Goal: Transaction & Acquisition: Purchase product/service

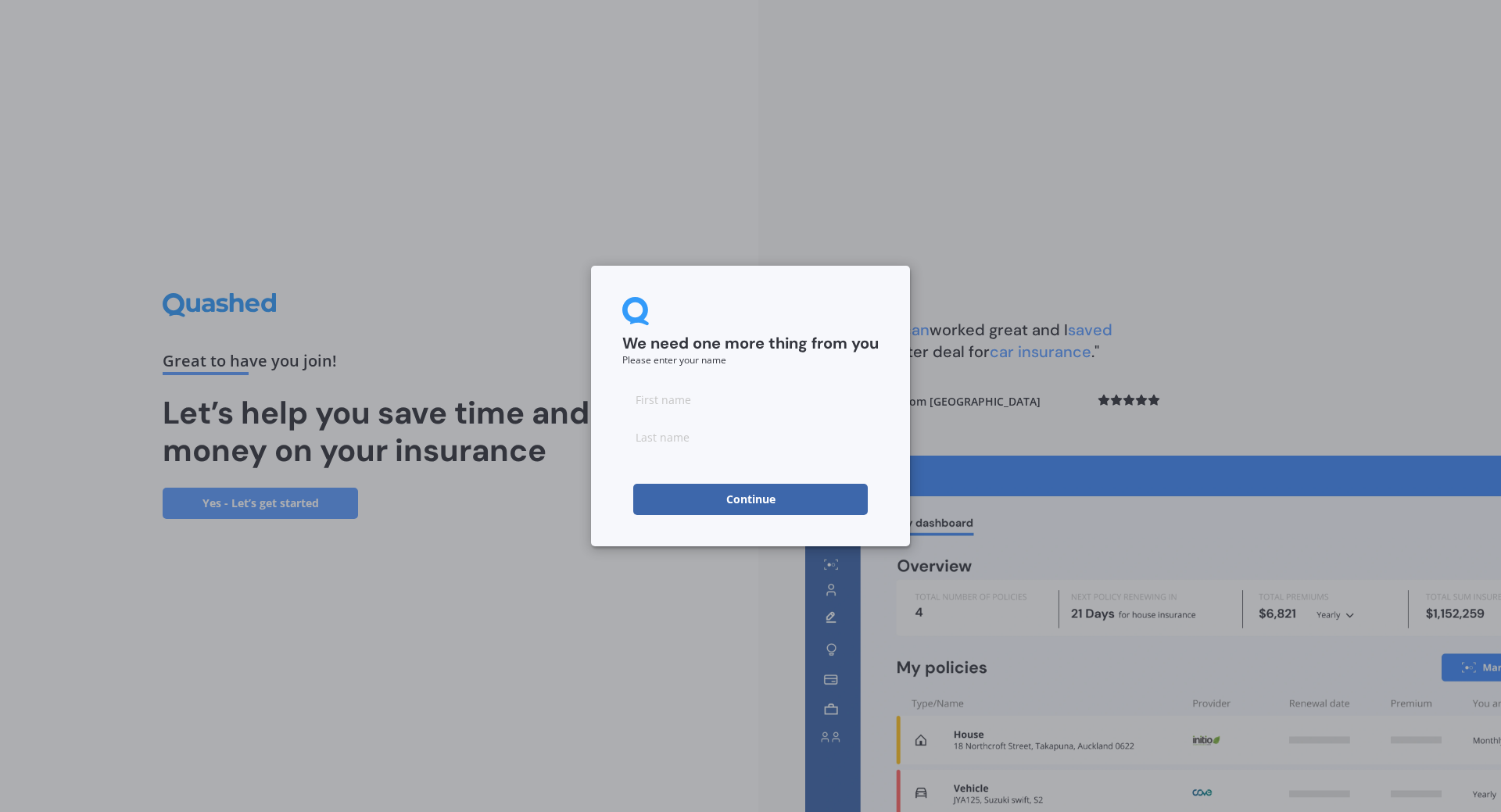
click at [735, 401] on input at bounding box center [750, 400] width 256 height 31
type input "Bronwyn"
click at [705, 440] on input at bounding box center [750, 437] width 256 height 31
type input "Woodney"
click at [714, 499] on button "Continue" at bounding box center [750, 499] width 234 height 31
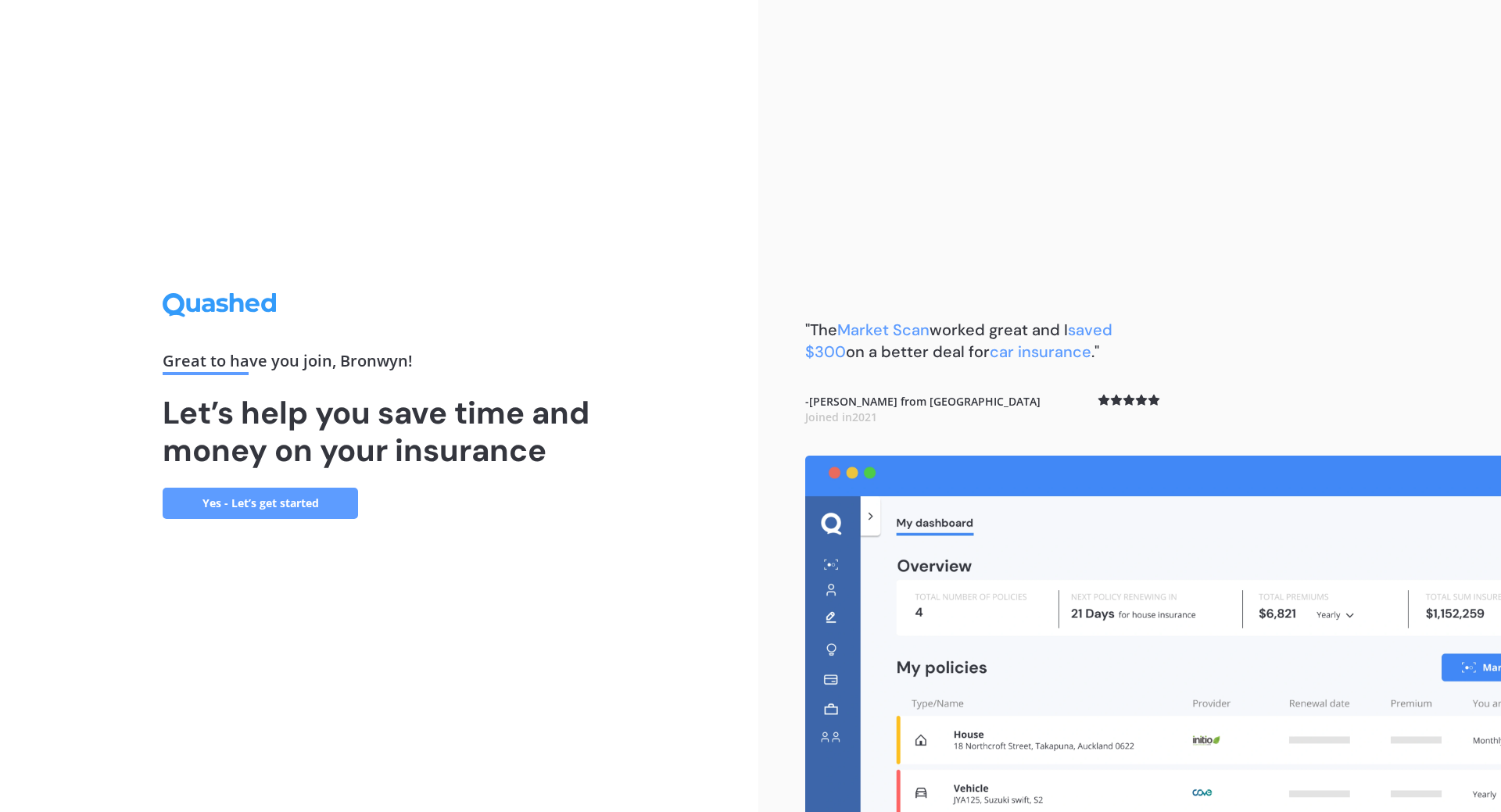
click at [324, 507] on link "Yes - Let’s get started" at bounding box center [259, 503] width 195 height 31
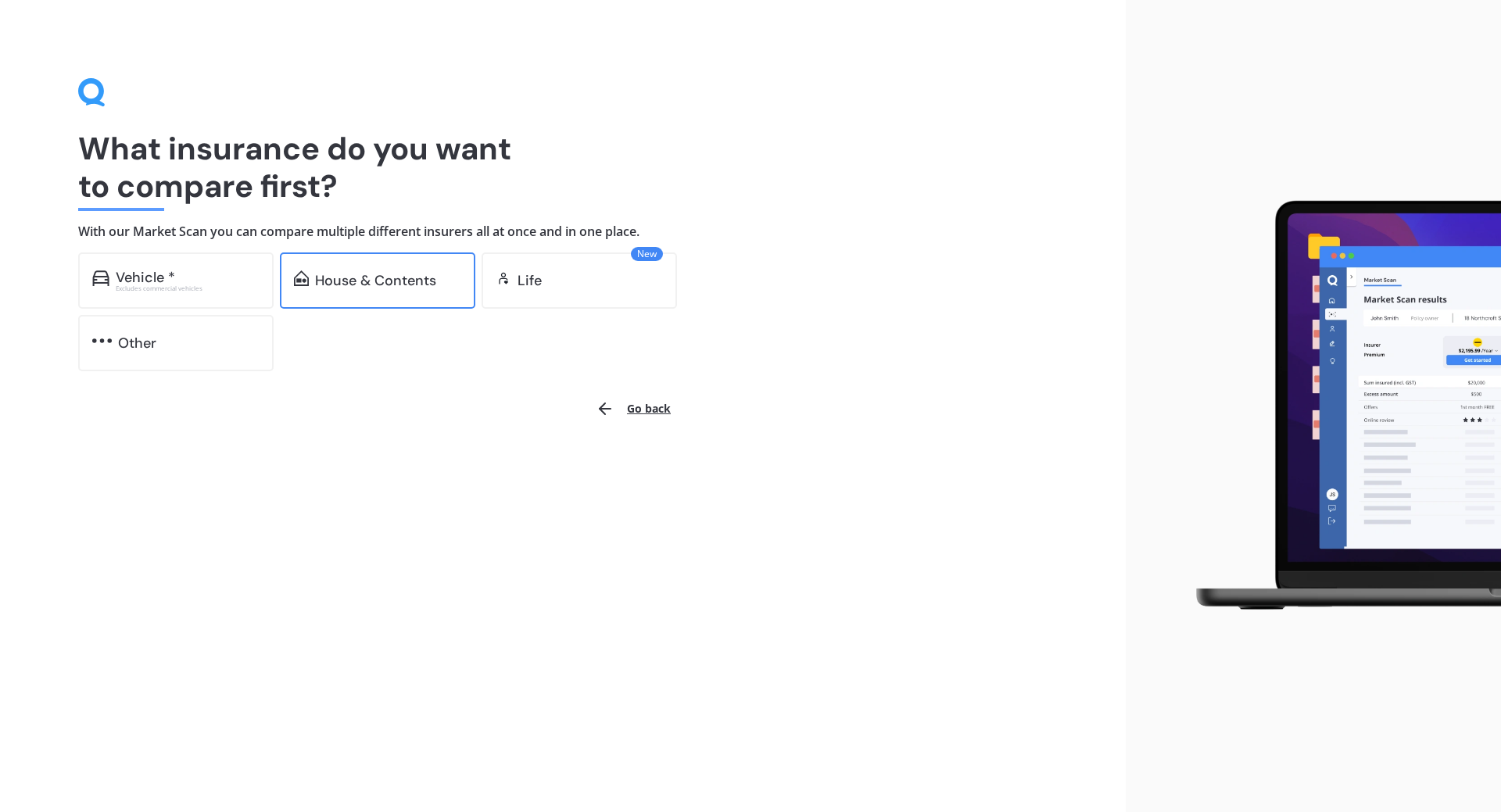
click at [373, 279] on div "House & Contents" at bounding box center [375, 281] width 121 height 16
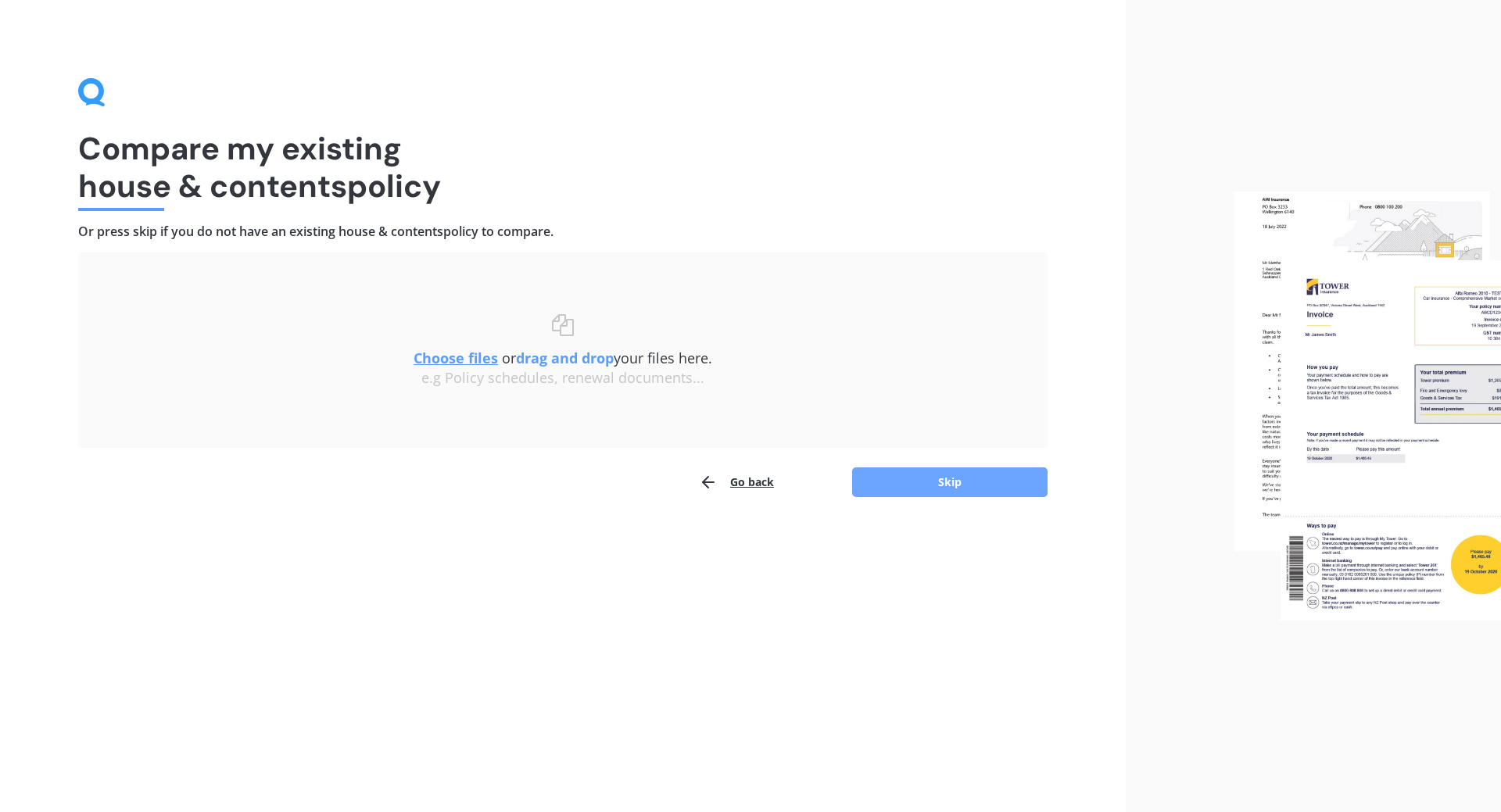
click at [875, 488] on button "Skip" at bounding box center [949, 482] width 195 height 30
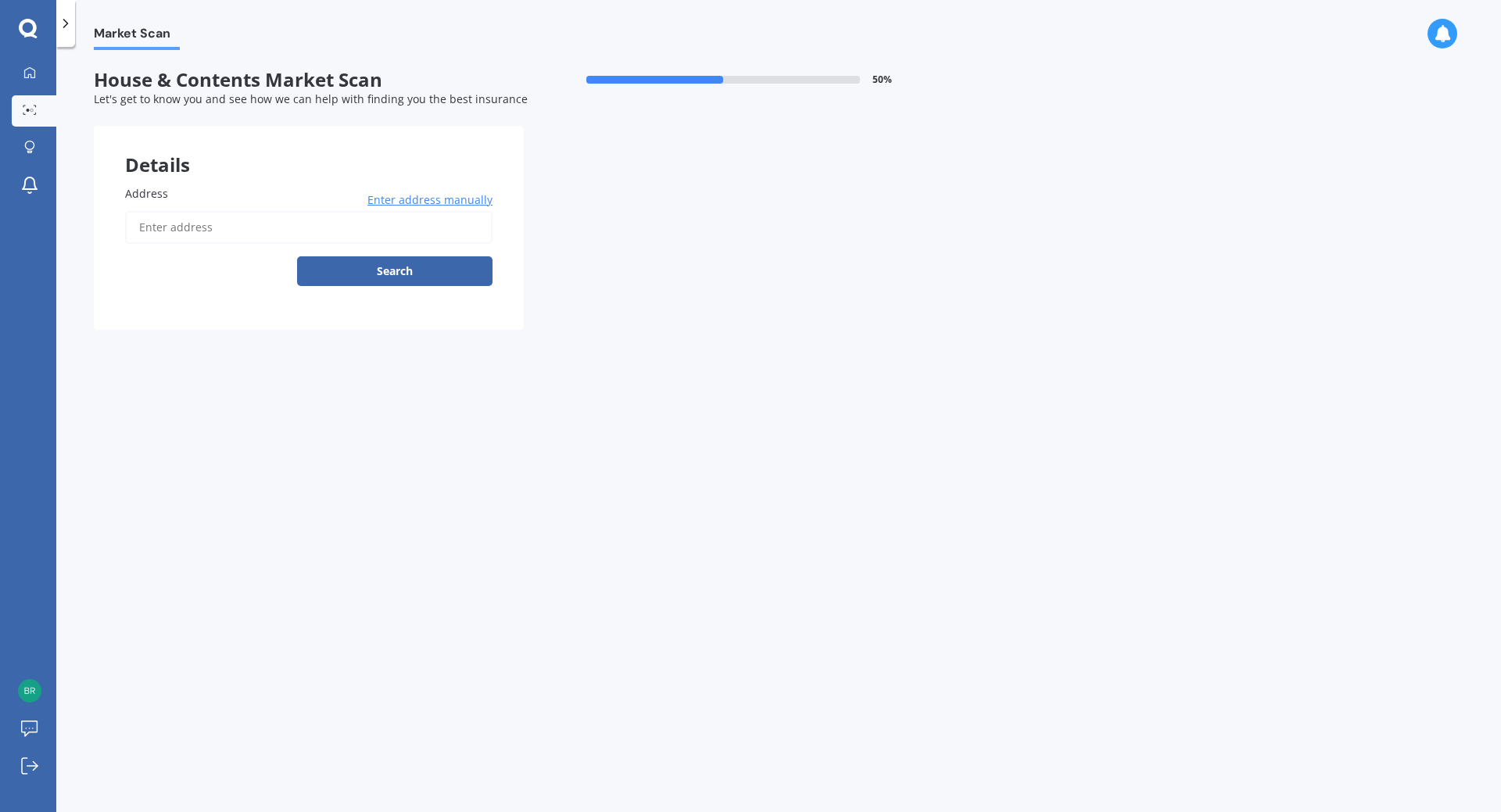
click at [447, 199] on span "Enter address manually" at bounding box center [430, 200] width 125 height 16
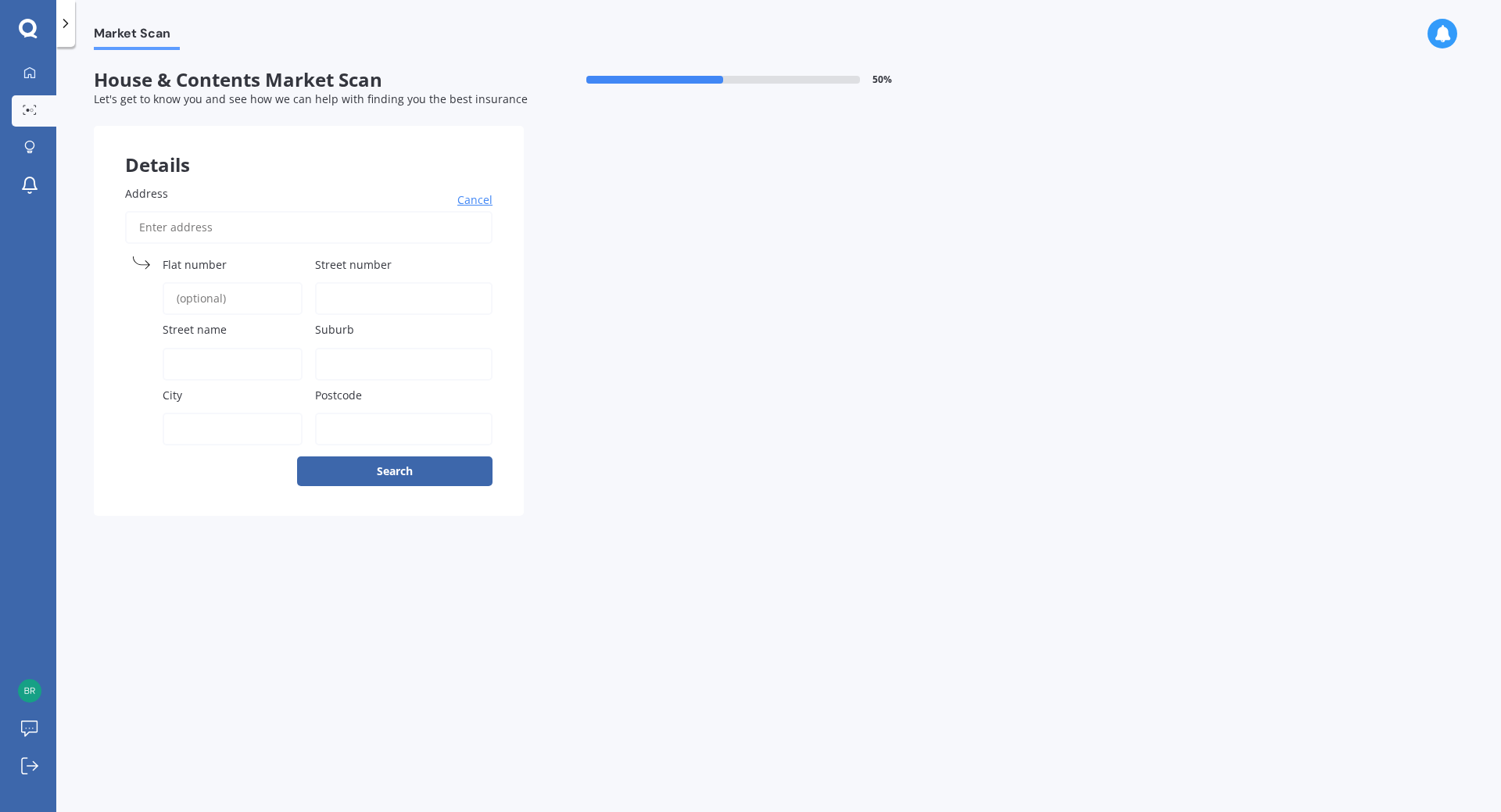
click at [335, 269] on span "Street number" at bounding box center [353, 264] width 77 height 15
click at [335, 282] on input "Street number" at bounding box center [404, 299] width 177 height 33
type input "17"
type input "[PERSON_NAME] Place"
type input "Brookfield"
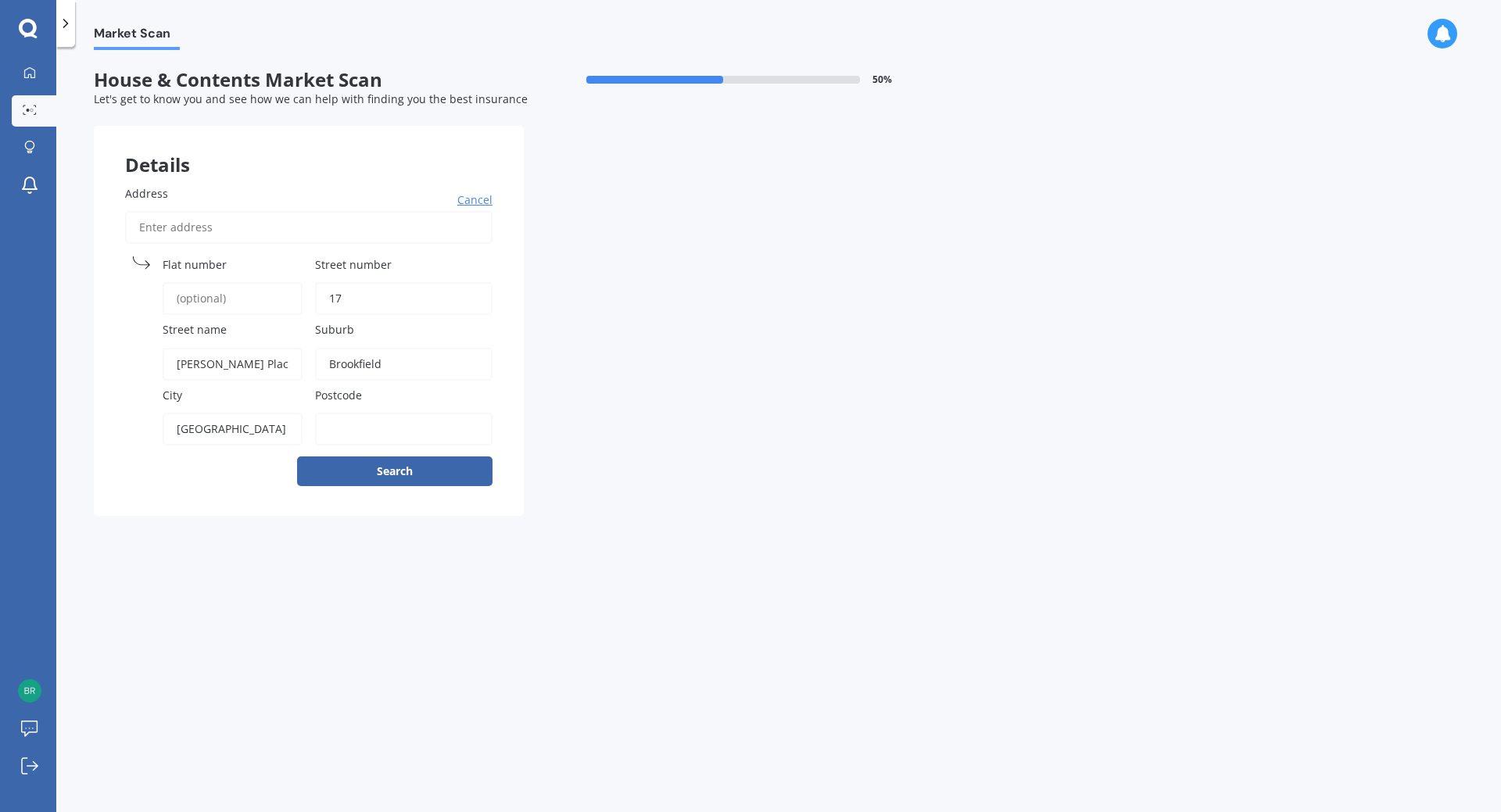
type input "[GEOGRAPHIC_DATA]"
type input "3110"
click at [347, 468] on button "Search" at bounding box center [394, 472] width 195 height 30
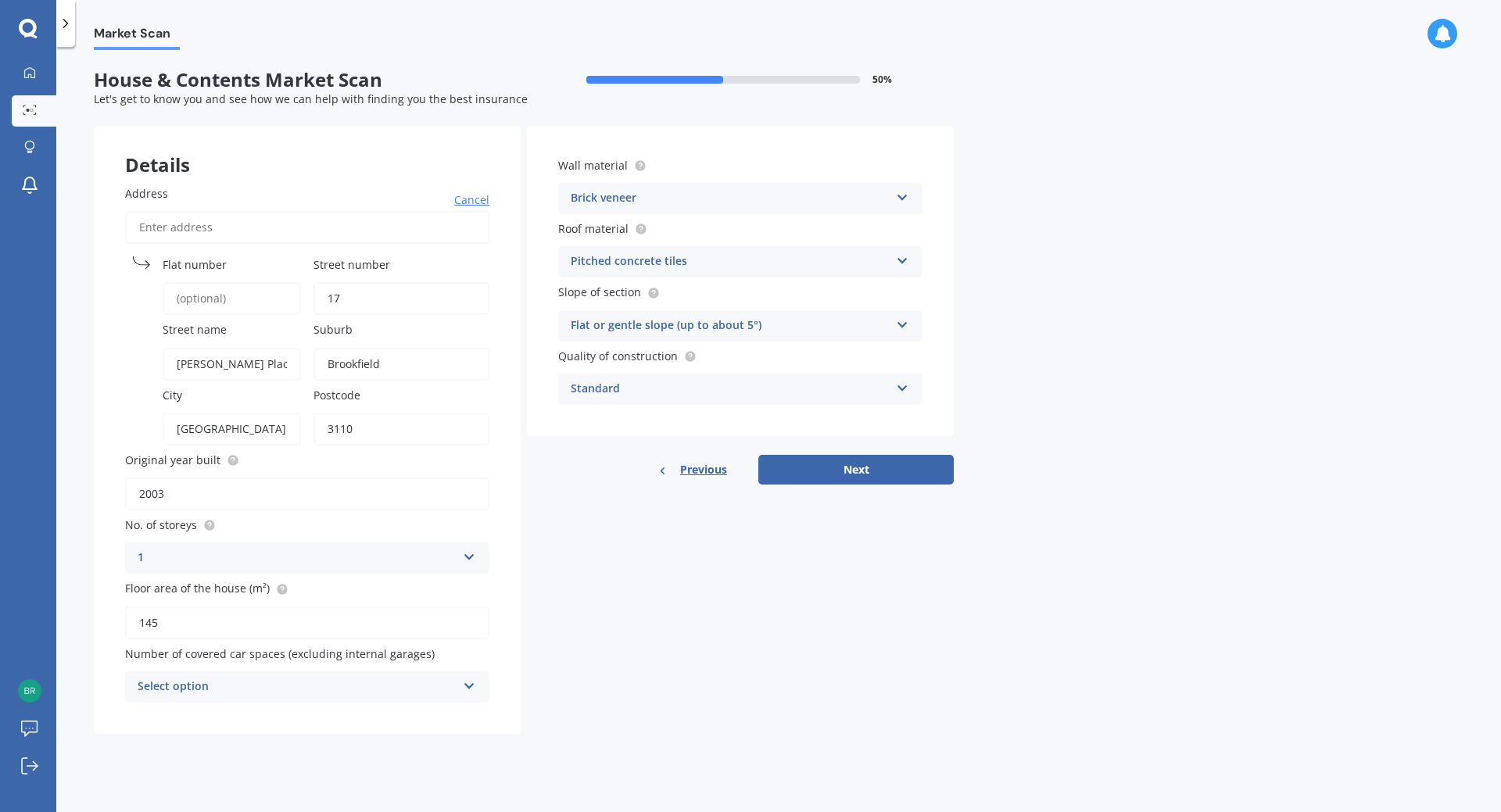
click at [909, 252] on div "Pitched concrete tiles Flat fibre cement Flat membrane Flat metal covering Pitc…" at bounding box center [740, 262] width 364 height 31
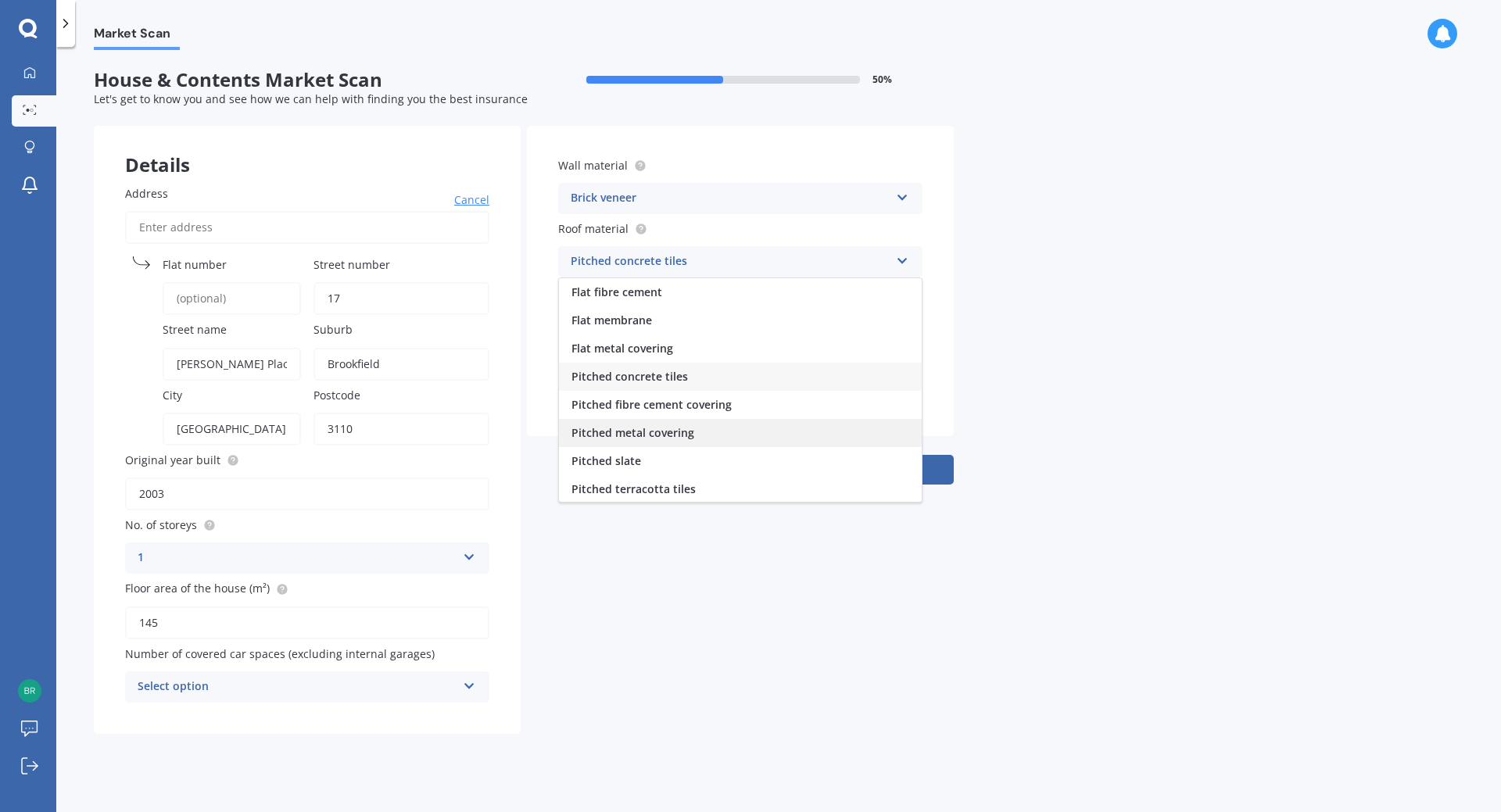
click at [682, 428] on span "Pitched metal covering" at bounding box center [633, 433] width 123 height 15
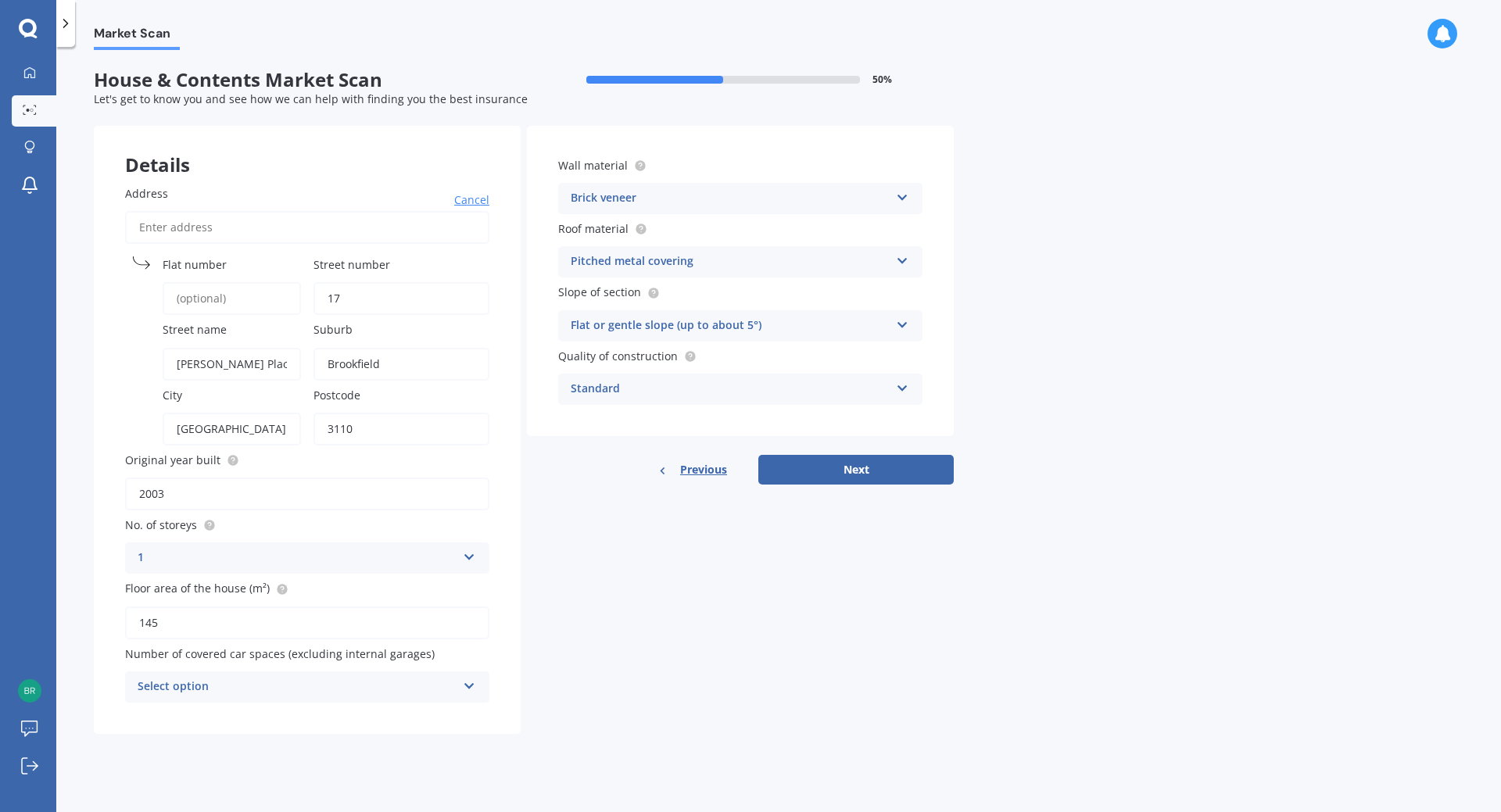
click at [467, 694] on div "Select option 0 1 2 3 4 5+" at bounding box center [307, 687] width 364 height 31
click at [467, 694] on div "0 0 1 2 3 4 5+" at bounding box center [307, 687] width 364 height 31
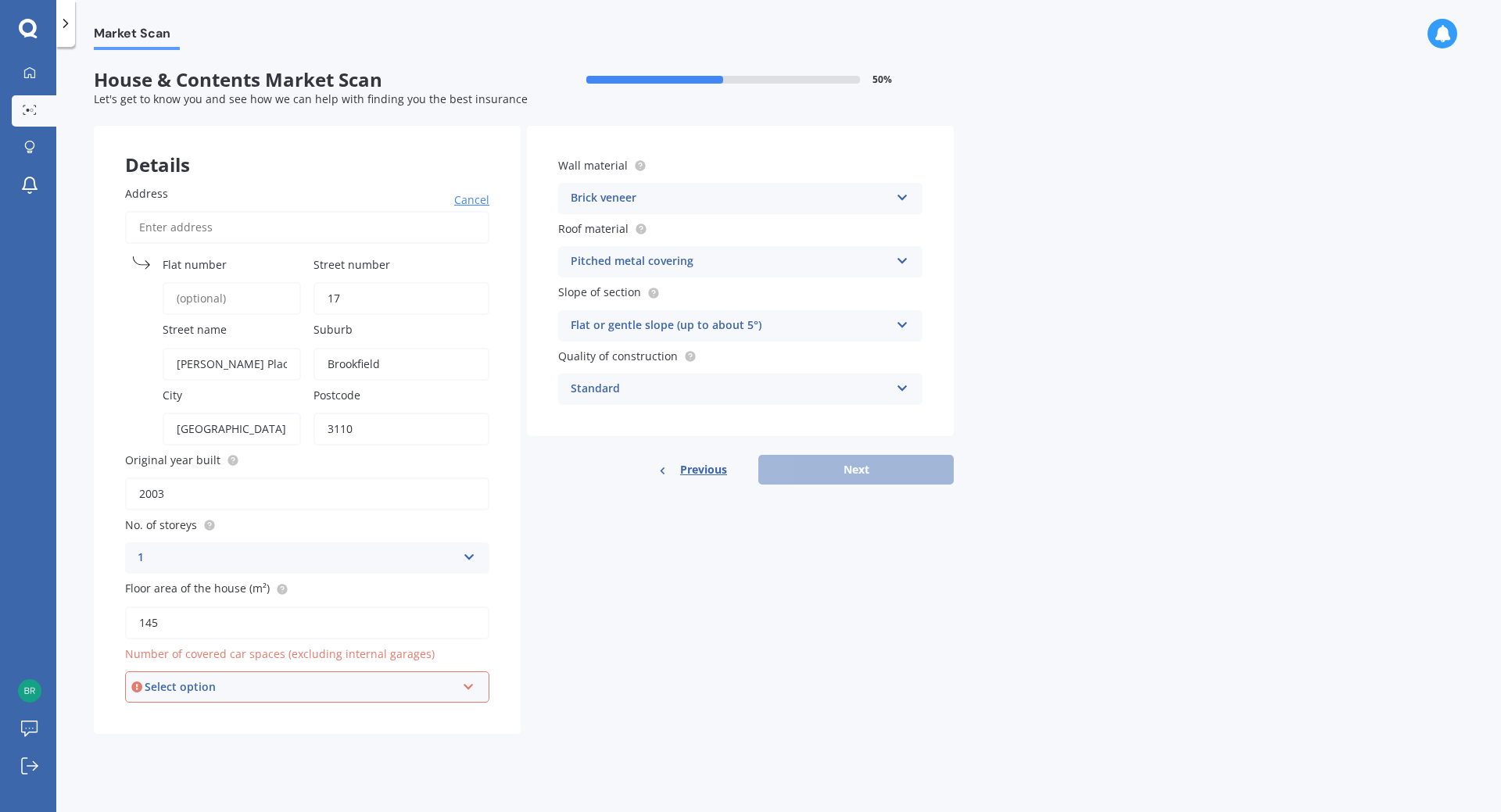
click at [476, 686] on div "Select option 0 1 2 3 4 5+" at bounding box center [307, 687] width 364 height 31
click at [360, 513] on div "0" at bounding box center [307, 517] width 361 height 28
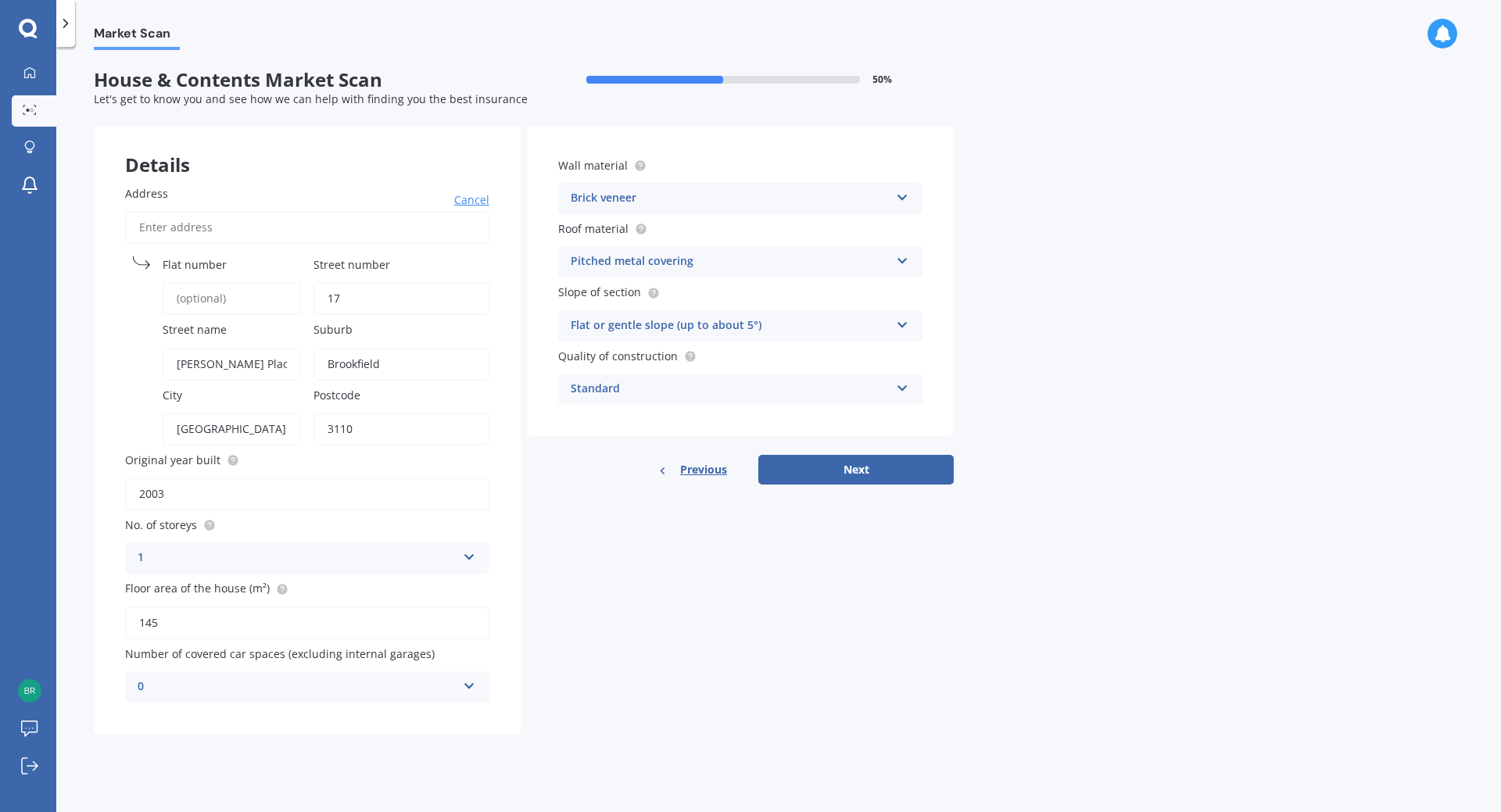
click at [697, 564] on div "Details Address Cancel Search Flat number Street number 17 Street name [PERSON_…" at bounding box center [524, 430] width 860 height 608
click at [879, 466] on button "Next" at bounding box center [856, 470] width 195 height 30
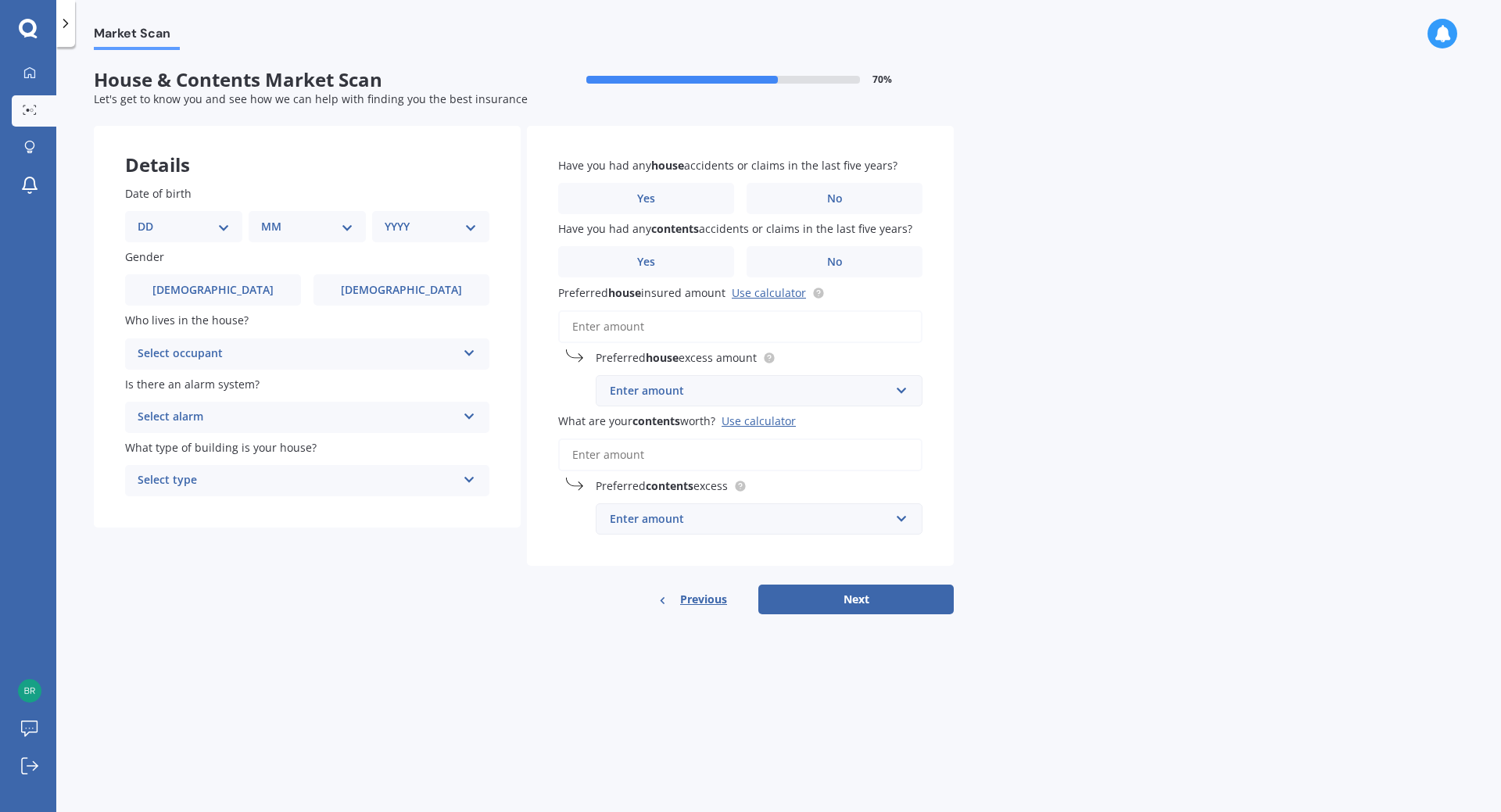
click at [210, 226] on select "DD 01 02 03 04 05 06 07 08 09 10 11 12 13 14 15 16 17 18 19 20 21 22 23 24 25 2…" at bounding box center [184, 227] width 92 height 17
select select "02"
click at [150, 218] on select "DD 01 02 03 04 05 06 07 08 09 10 11 12 13 14 15 16 17 18 19 20 21 22 23 24 25 2…" at bounding box center [184, 227] width 92 height 17
click at [310, 224] on select "MM 01 02 03 04 05 06 07 08 09 10 11 12" at bounding box center [310, 227] width 86 height 17
select select "12"
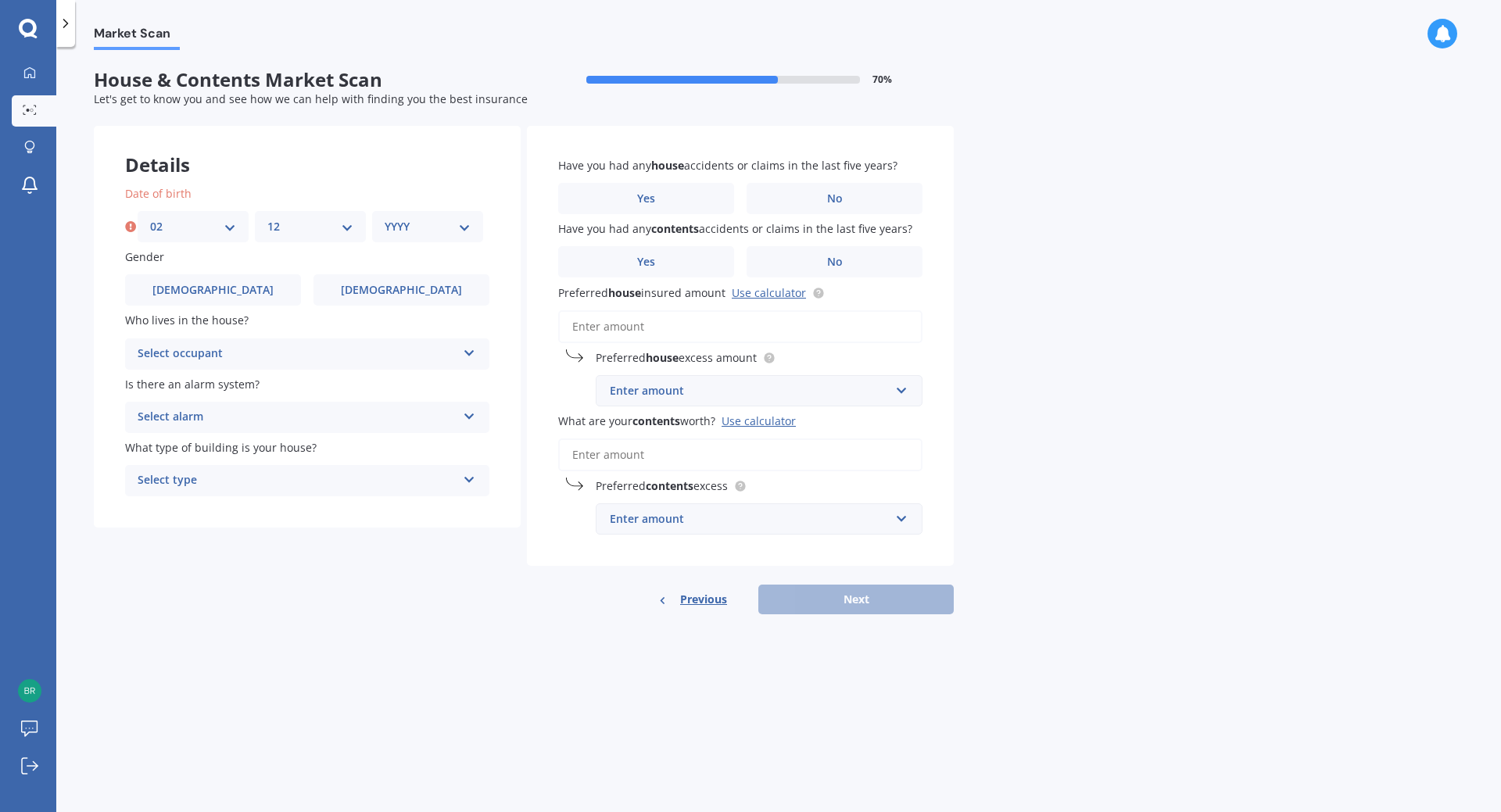
click at [267, 218] on select "MM 01 02 03 04 05 06 07 08 09 10 11 12" at bounding box center [310, 227] width 86 height 17
click at [430, 241] on div "YYYY 2009 2008 2007 2006 2005 2004 2003 2002 2001 2000 1999 1998 1997 1996 1995…" at bounding box center [428, 227] width 111 height 31
click at [430, 230] on select "YYYY 2009 2008 2007 2006 2005 2004 2003 2002 2001 2000 1999 1998 1997 1996 1995…" at bounding box center [428, 227] width 86 height 17
select select "1975"
click at [385, 218] on select "YYYY 2009 2008 2007 2006 2005 2004 2003 2002 2001 2000 1999 1998 1997 1996 1995…" at bounding box center [428, 227] width 86 height 17
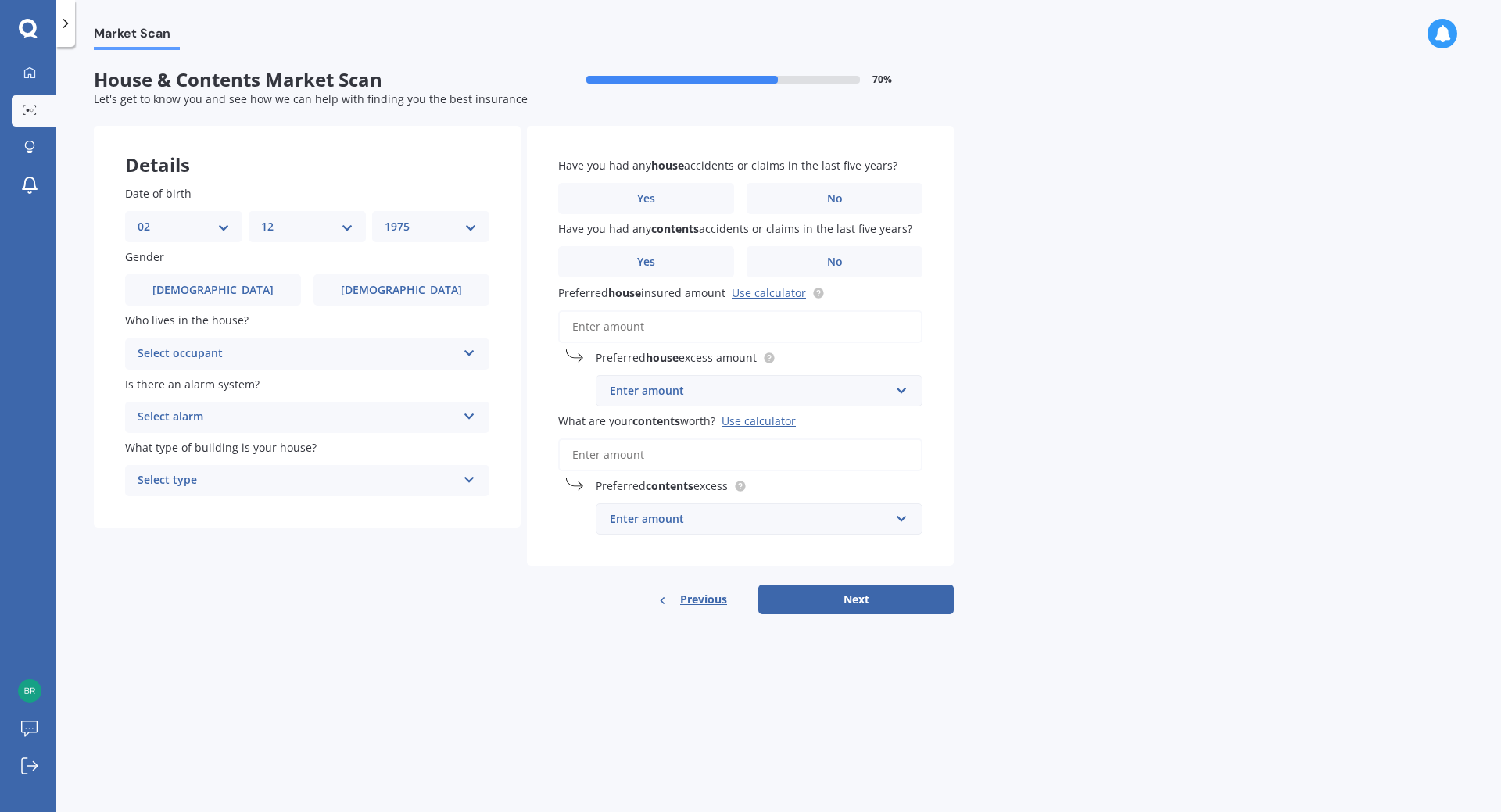
click at [472, 356] on icon at bounding box center [469, 350] width 13 height 11
click at [470, 397] on div "Owner" at bounding box center [307, 385] width 363 height 28
click at [470, 419] on icon at bounding box center [469, 414] width 13 height 11
click at [441, 503] on div "No" at bounding box center [307, 504] width 363 height 28
click at [468, 475] on icon at bounding box center [469, 477] width 13 height 11
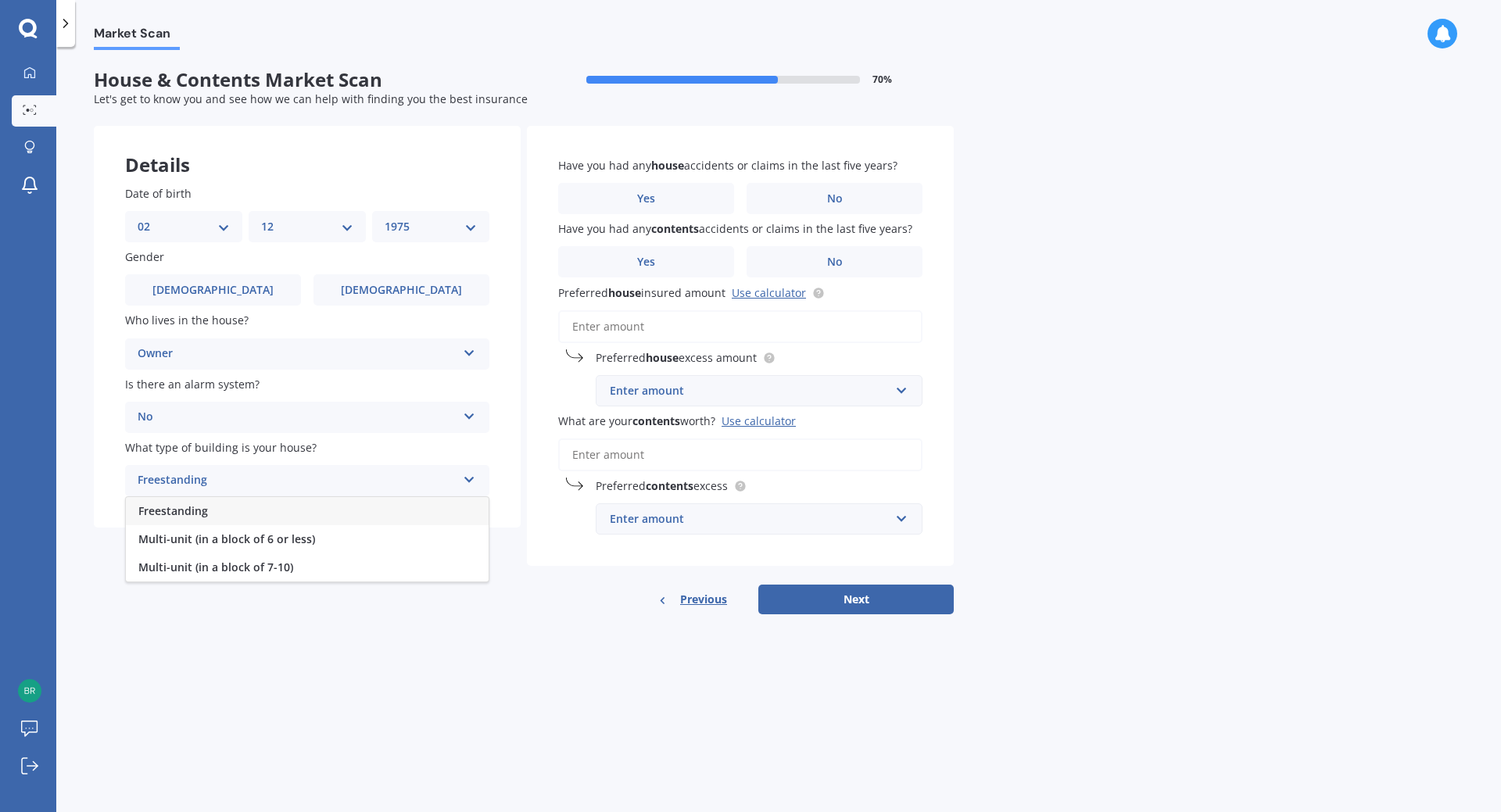
click at [456, 506] on div "Freestanding" at bounding box center [307, 511] width 363 height 28
click at [812, 198] on label "No" at bounding box center [835, 198] width 176 height 31
click at [0, 0] on input "No" at bounding box center [0, 0] width 0 height 0
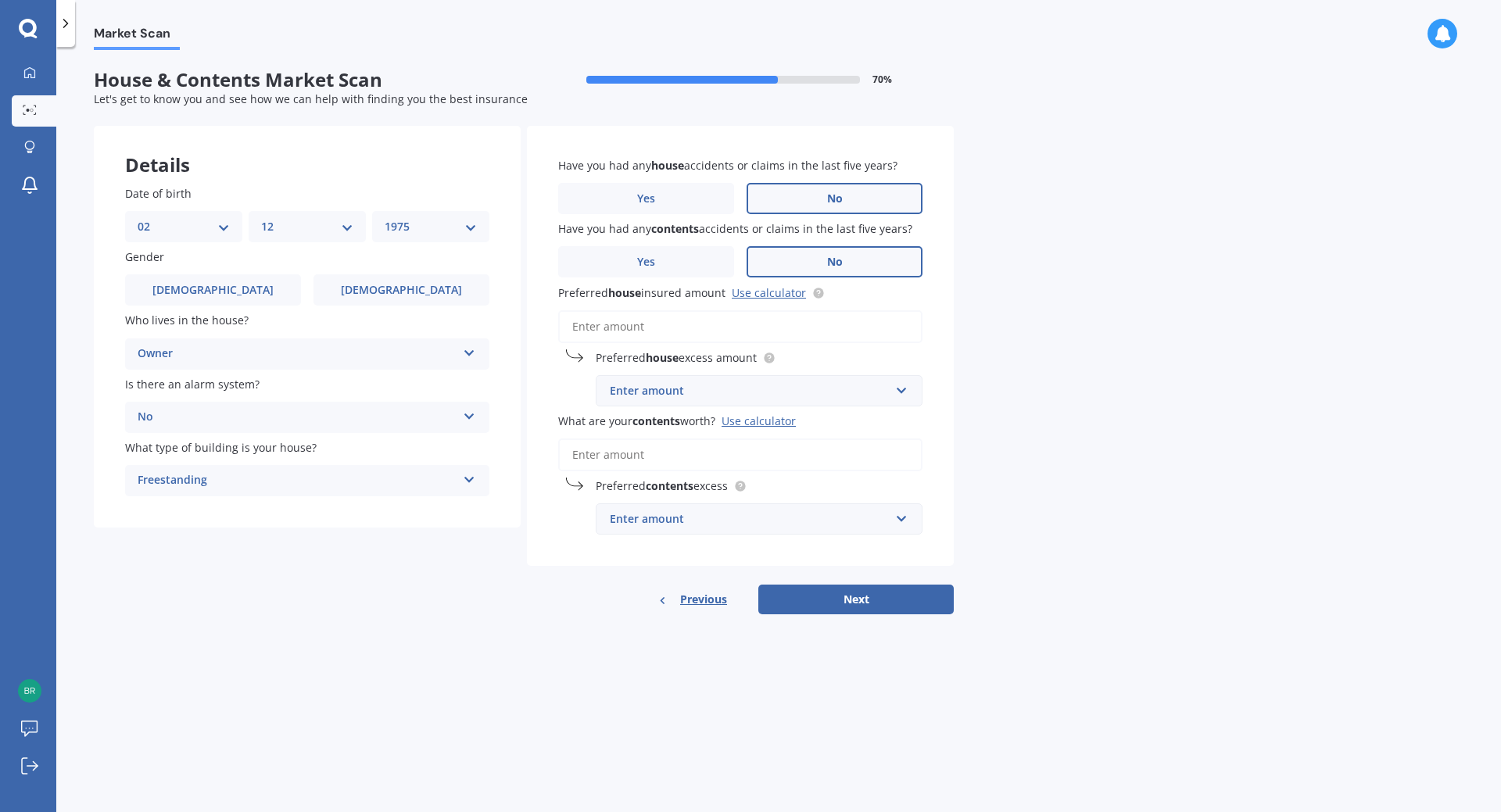
click at [824, 260] on label "No" at bounding box center [835, 262] width 176 height 31
click at [0, 0] on input "No" at bounding box center [0, 0] width 0 height 0
click at [699, 329] on input "Preferred house insured amount Use calculator" at bounding box center [740, 327] width 364 height 33
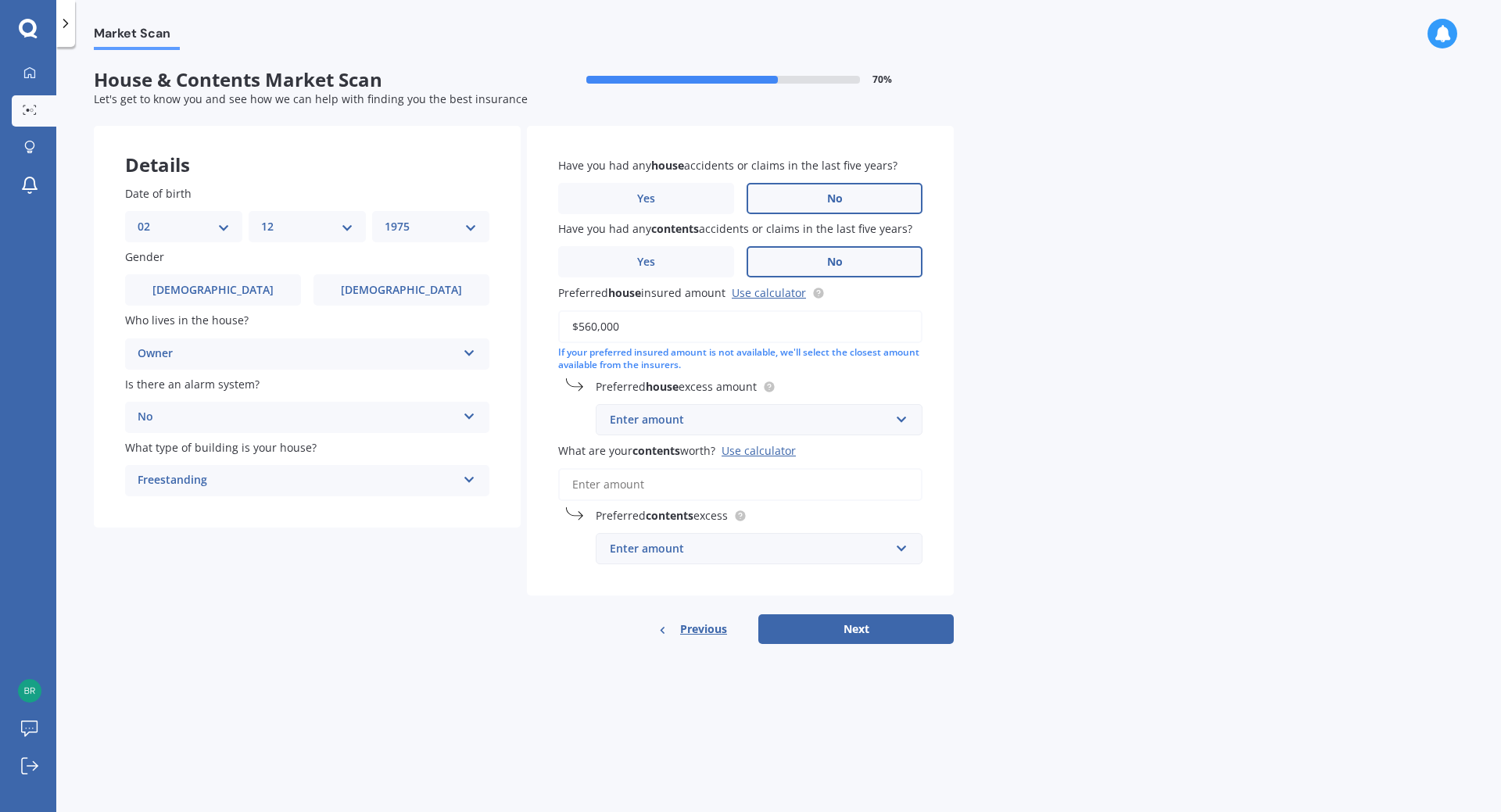
type input "$560,000"
click at [773, 421] on div "Enter amount" at bounding box center [749, 420] width 280 height 17
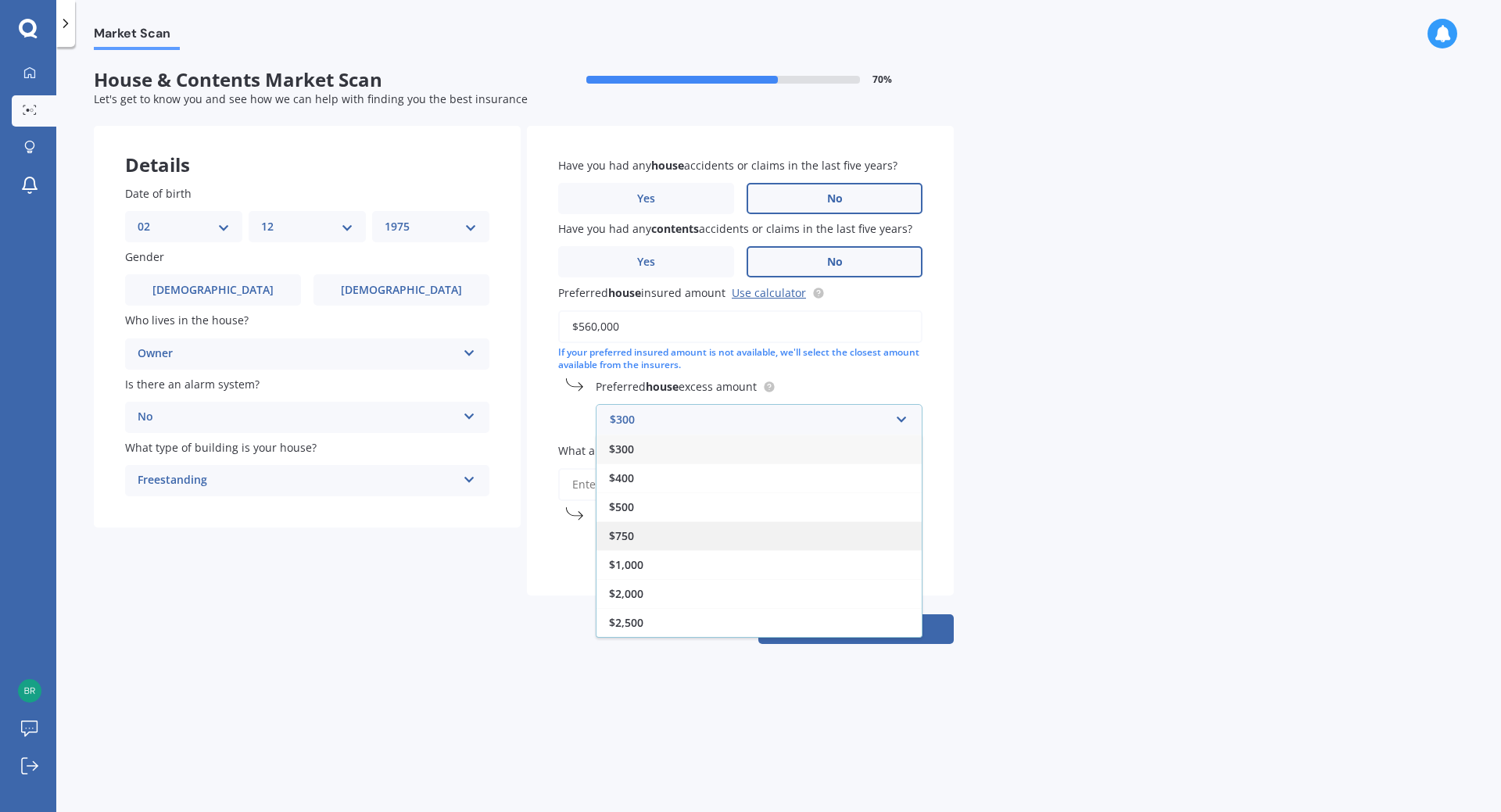
click at [766, 527] on div "$750" at bounding box center [759, 535] width 325 height 29
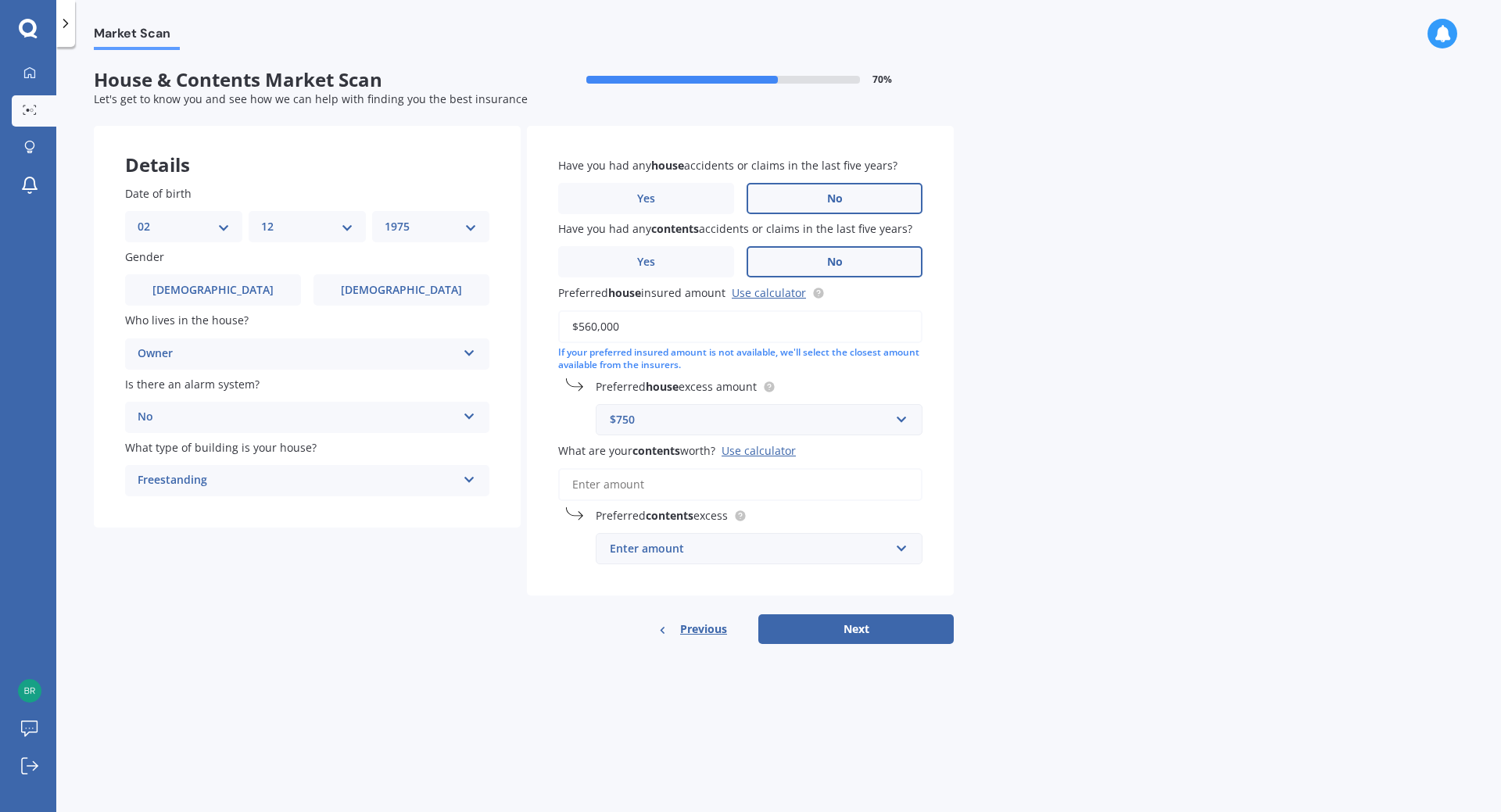
click at [778, 483] on input "What are your contents worth? Use calculator" at bounding box center [740, 484] width 364 height 33
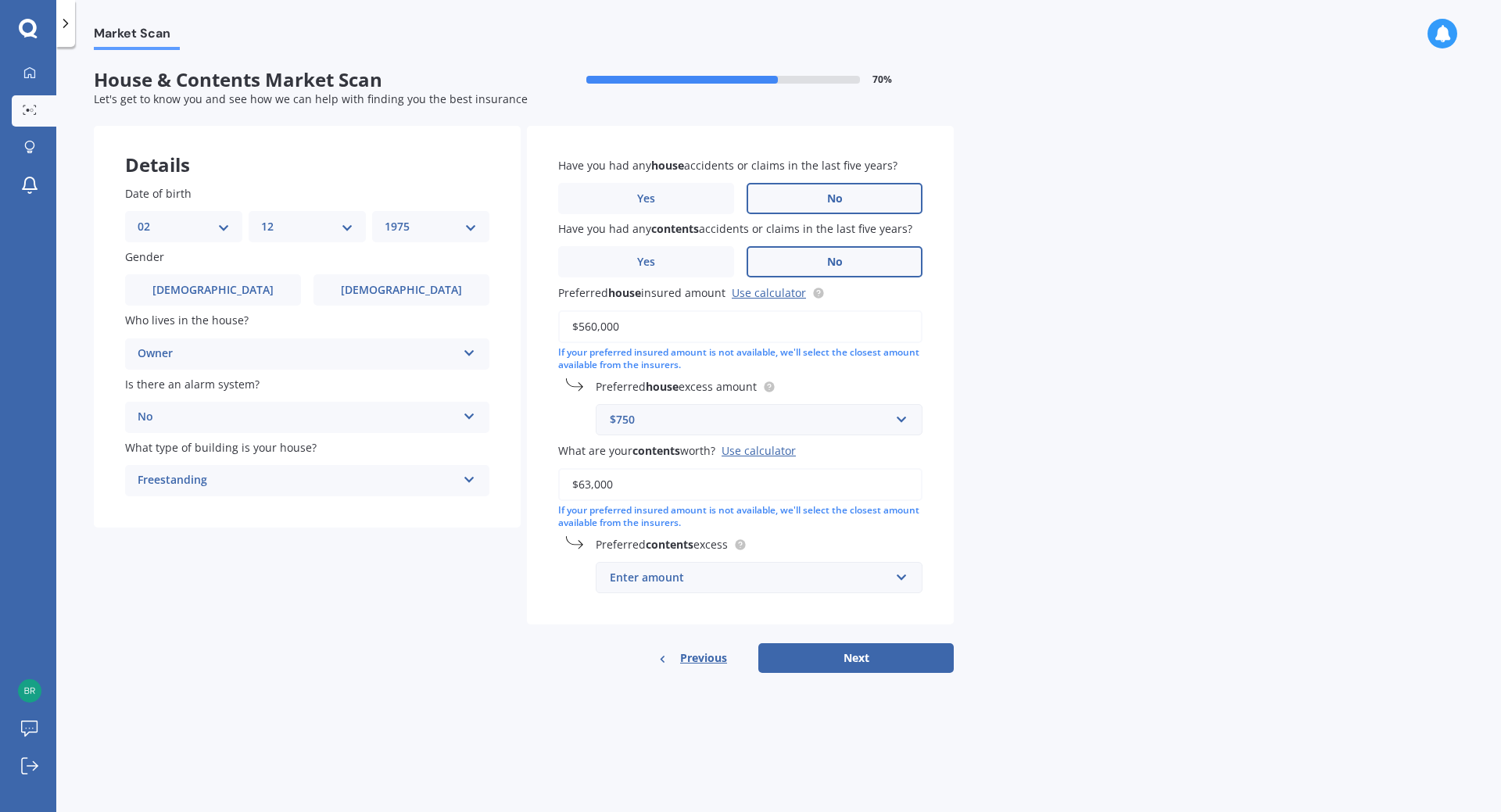
type input "$63,000"
click at [890, 578] on input "text" at bounding box center [753, 578] width 313 height 30
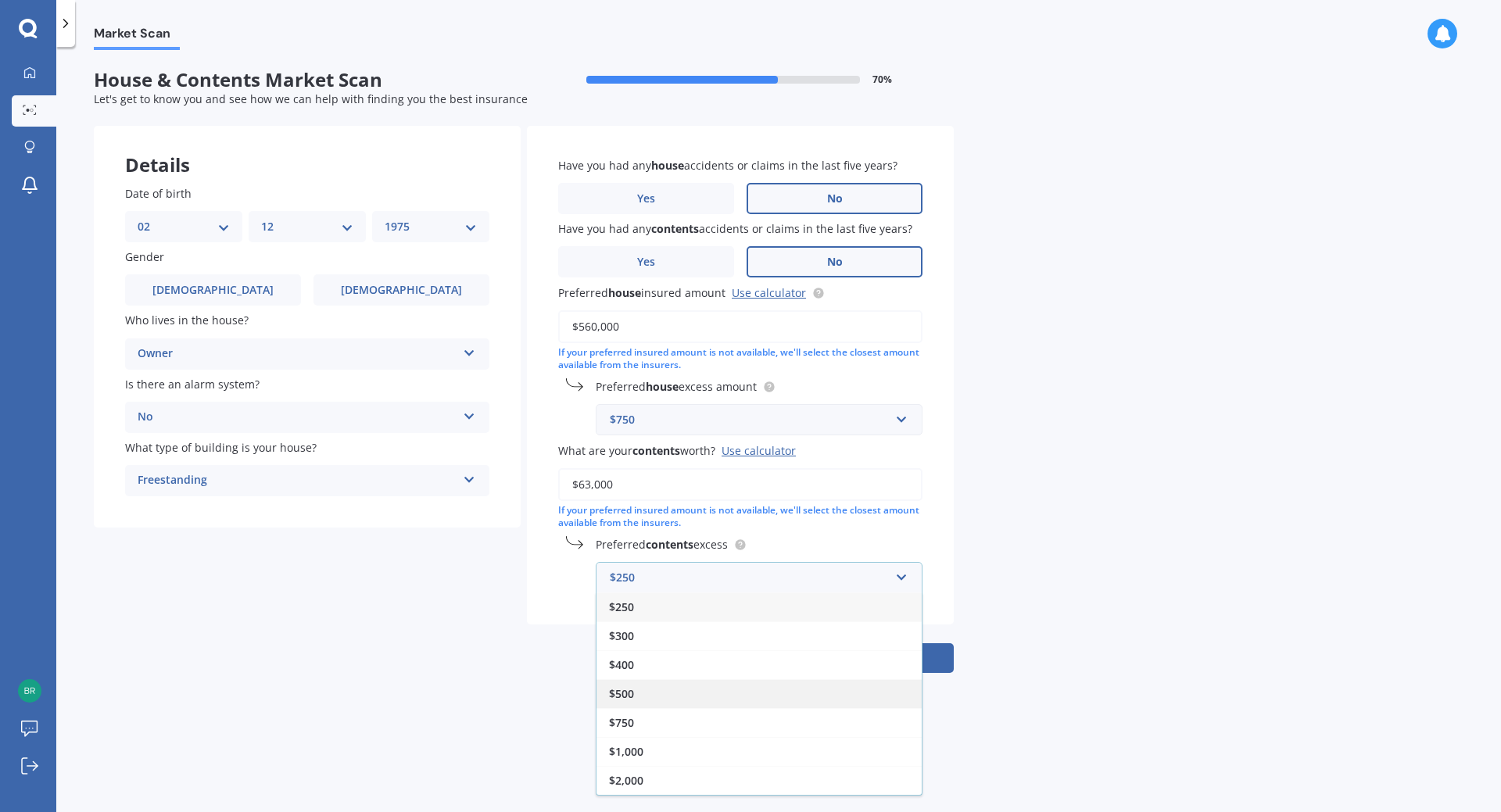
click at [729, 697] on div "$500" at bounding box center [759, 694] width 325 height 29
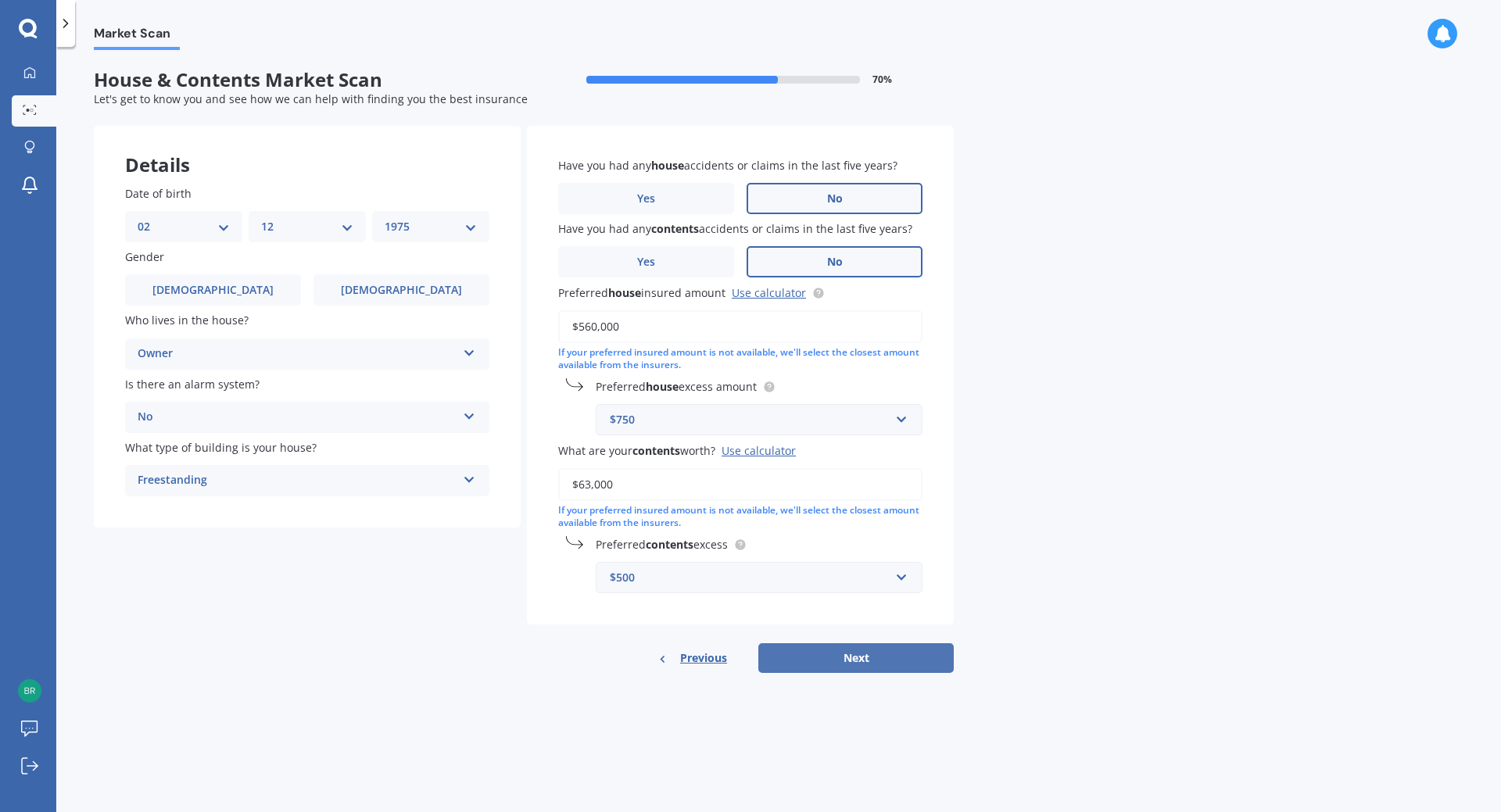
click at [861, 658] on button "Next" at bounding box center [856, 658] width 195 height 30
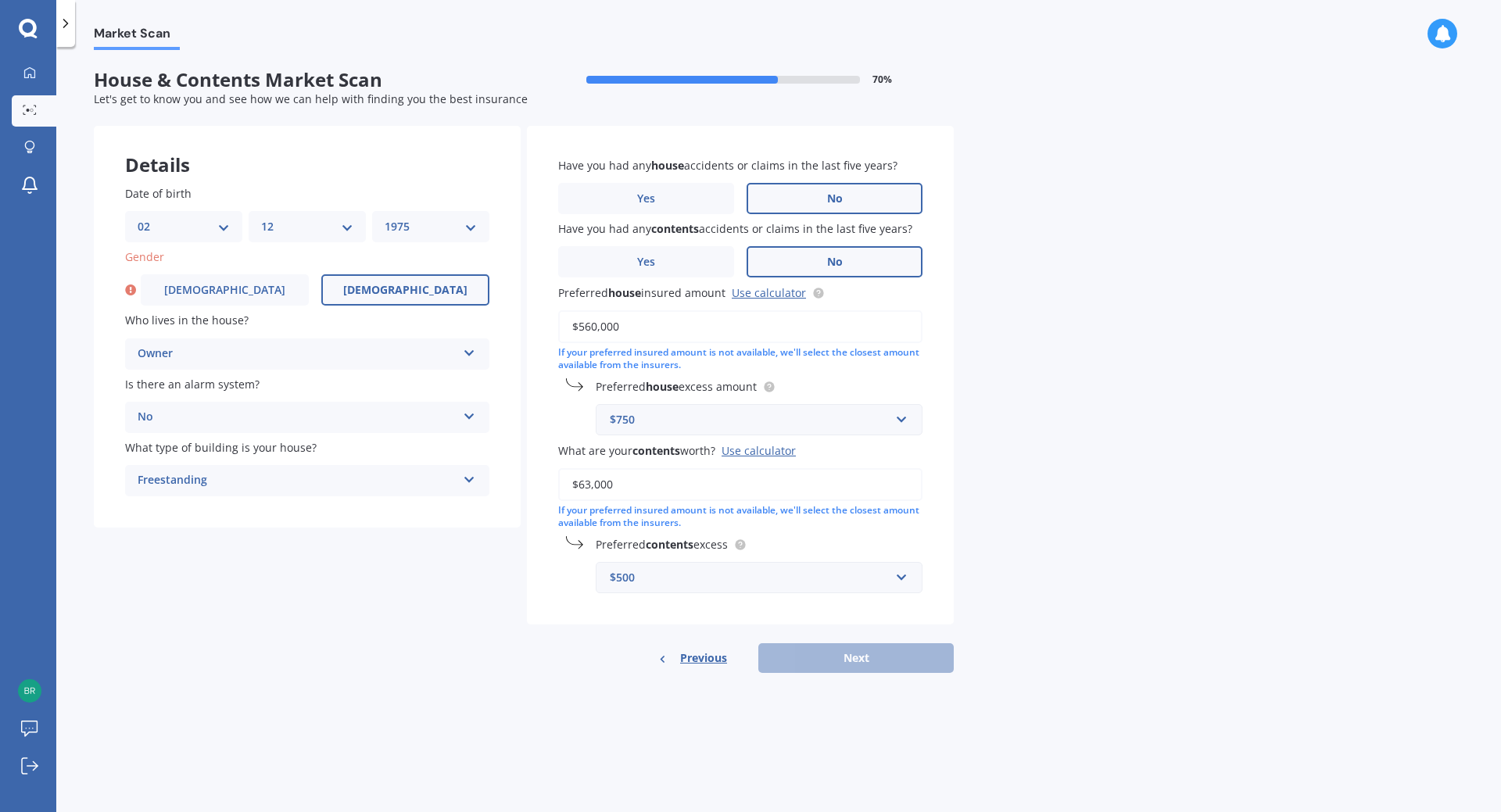
click at [389, 289] on span "[DEMOGRAPHIC_DATA]" at bounding box center [405, 290] width 125 height 13
click at [0, 0] on input "[DEMOGRAPHIC_DATA]" at bounding box center [0, 0] width 0 height 0
click at [856, 656] on button "Next" at bounding box center [856, 658] width 195 height 30
select select "02"
select select "12"
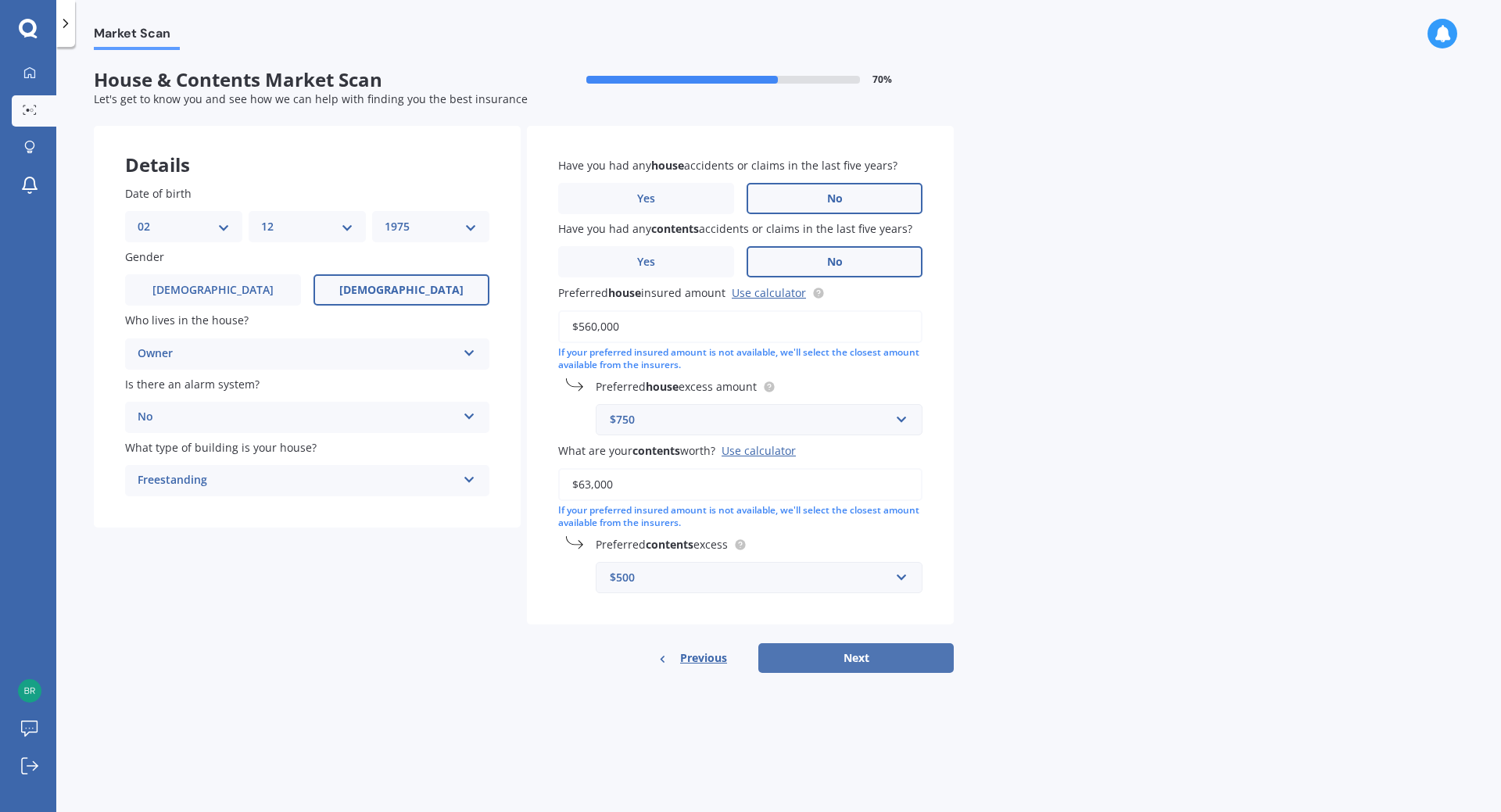
select select "1975"
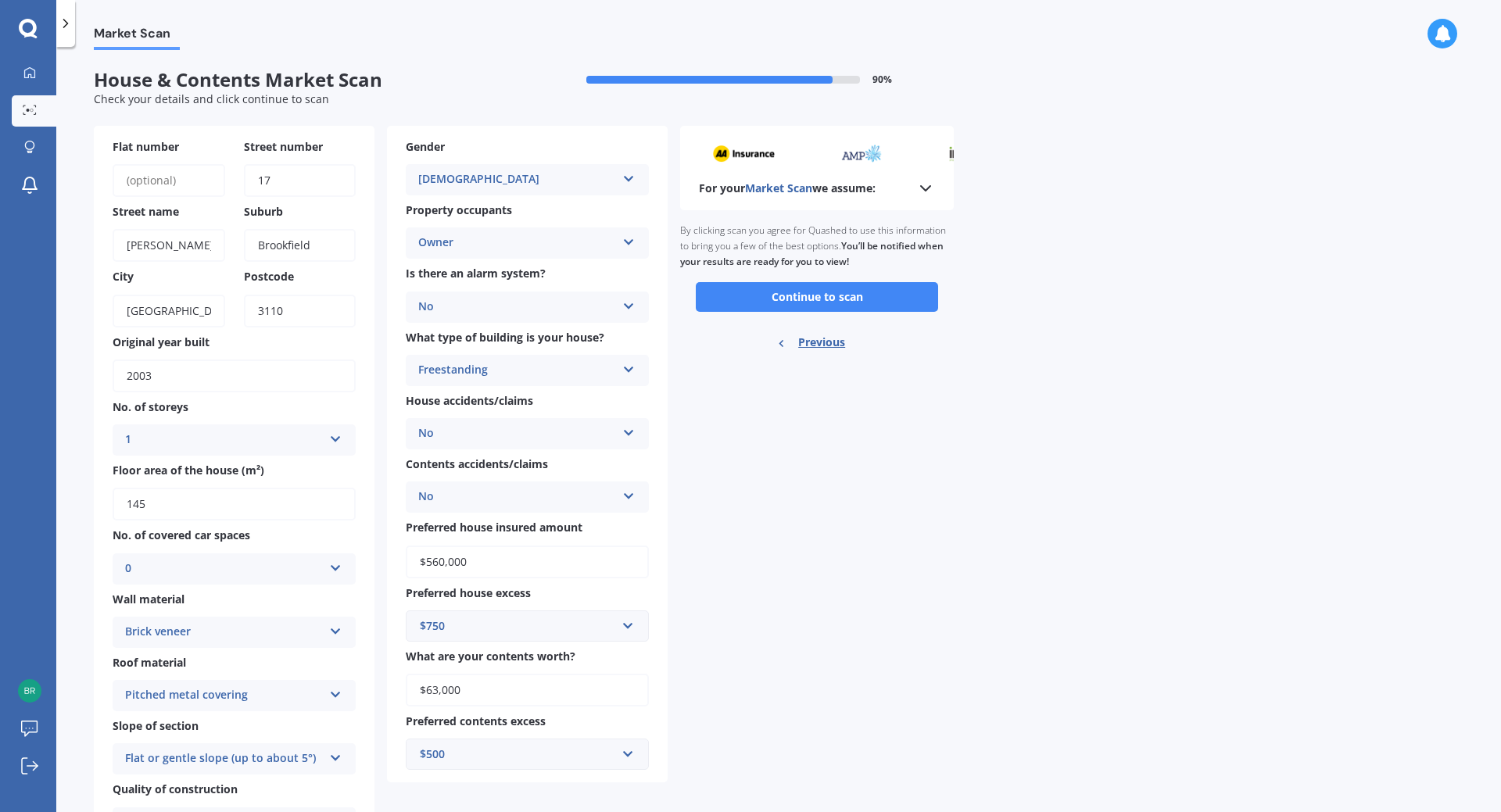
click at [934, 191] on icon at bounding box center [926, 188] width 19 height 19
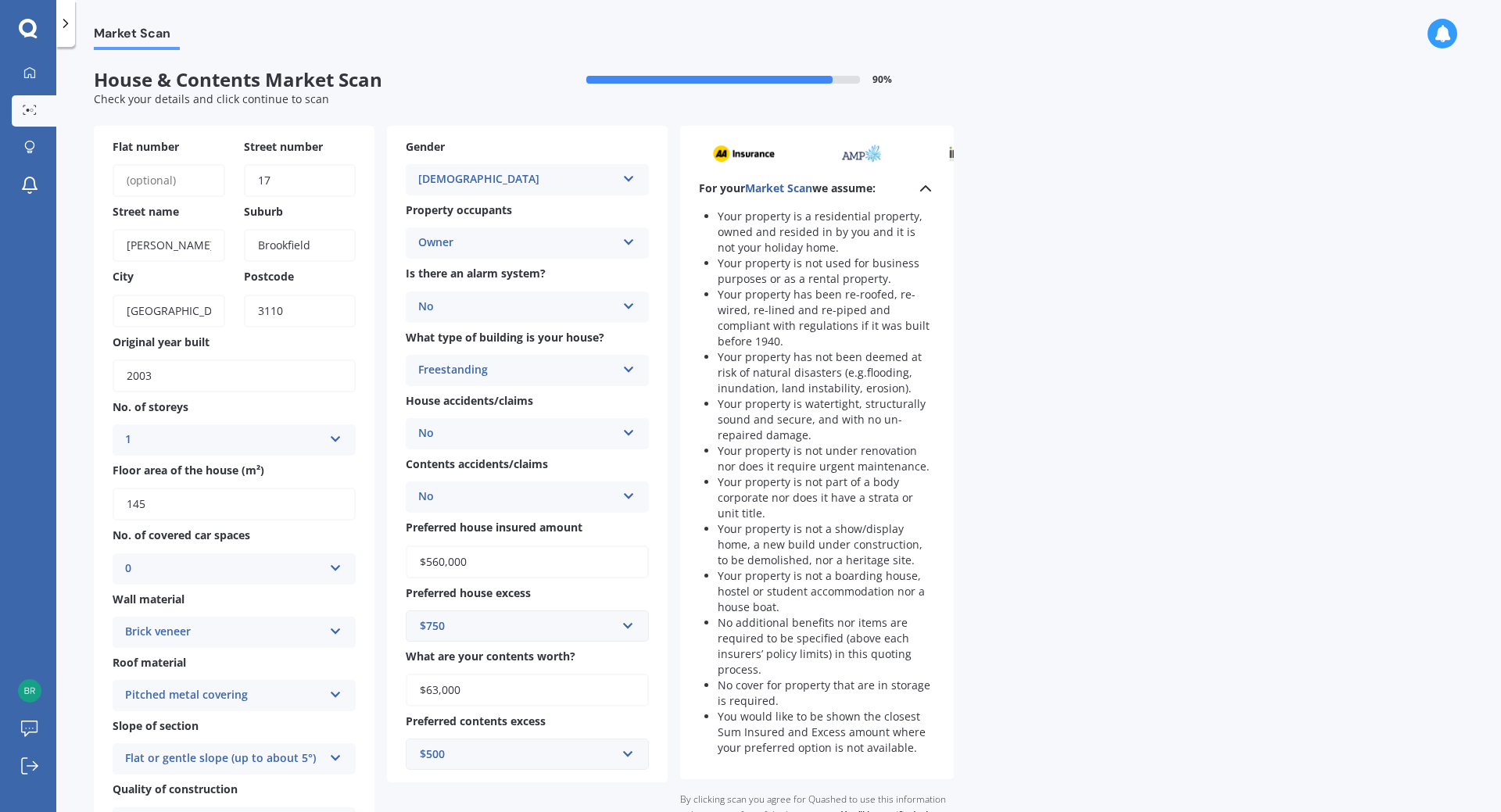
click at [934, 191] on icon at bounding box center [926, 188] width 19 height 19
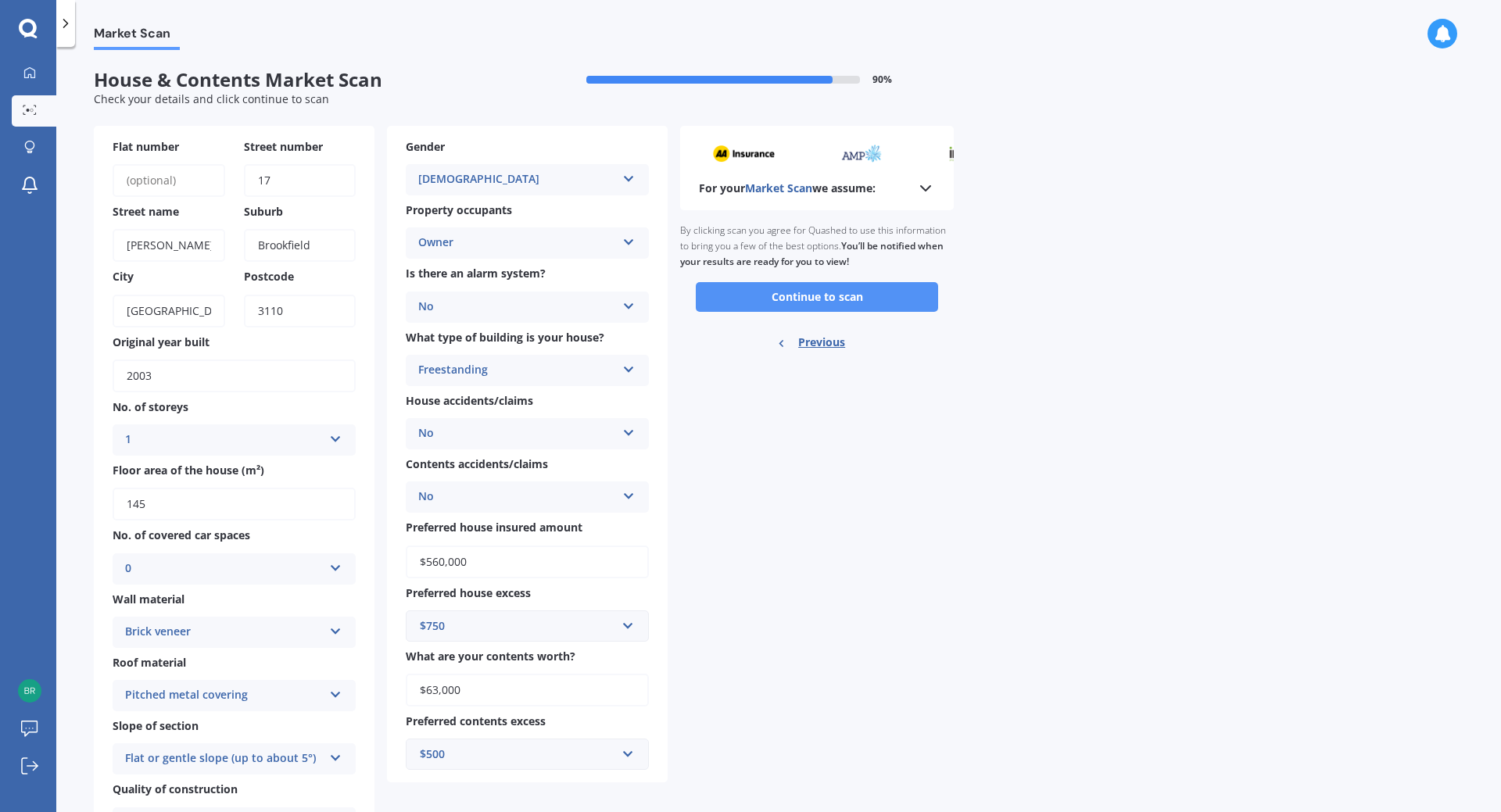
click at [864, 294] on button "Continue to scan" at bounding box center [817, 297] width 242 height 30
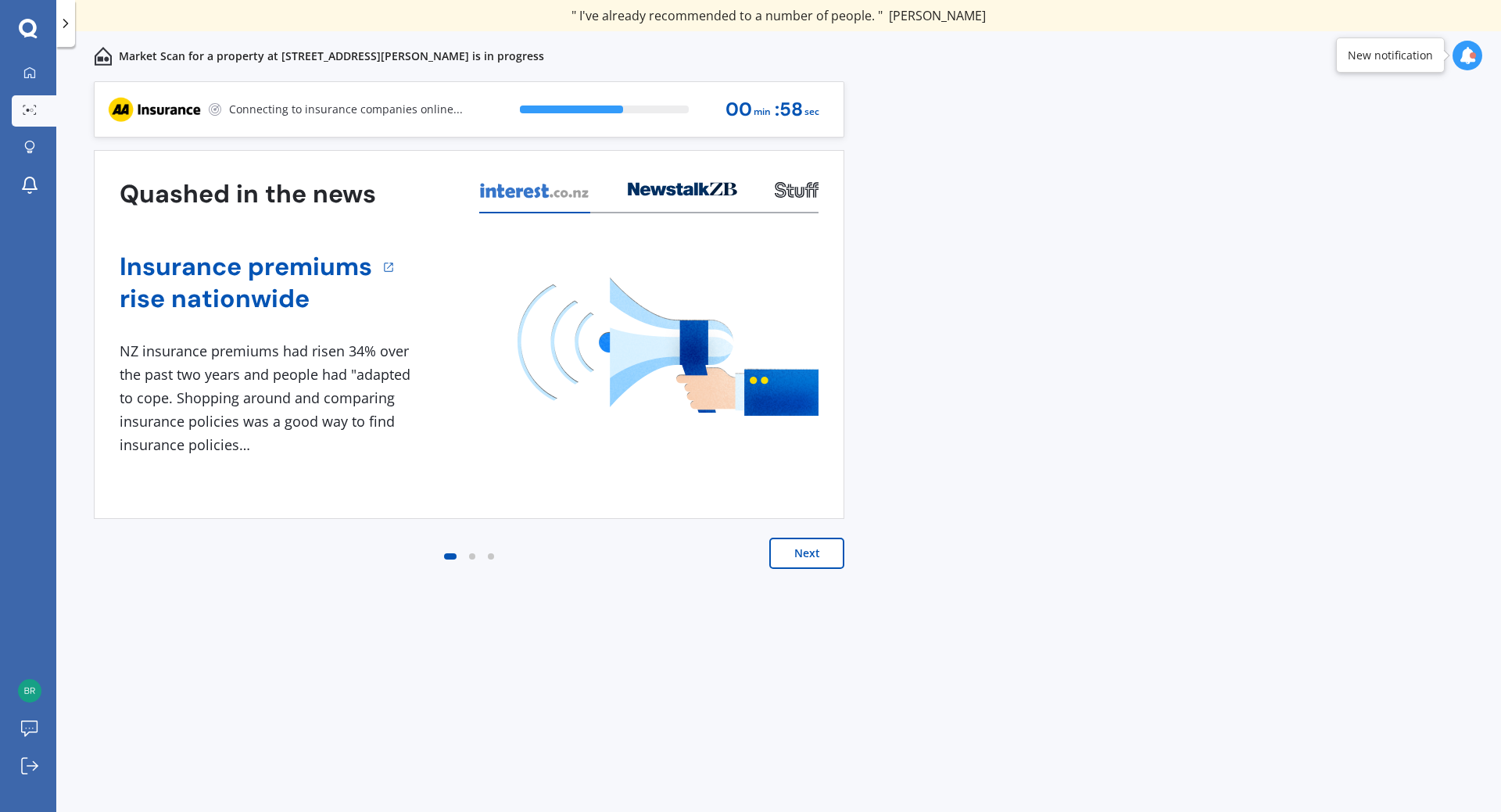
click at [264, 763] on div "Previous 60,000+ Kiwis have signed up to shop and save on insurance with us " H…" at bounding box center [778, 464] width 1445 height 766
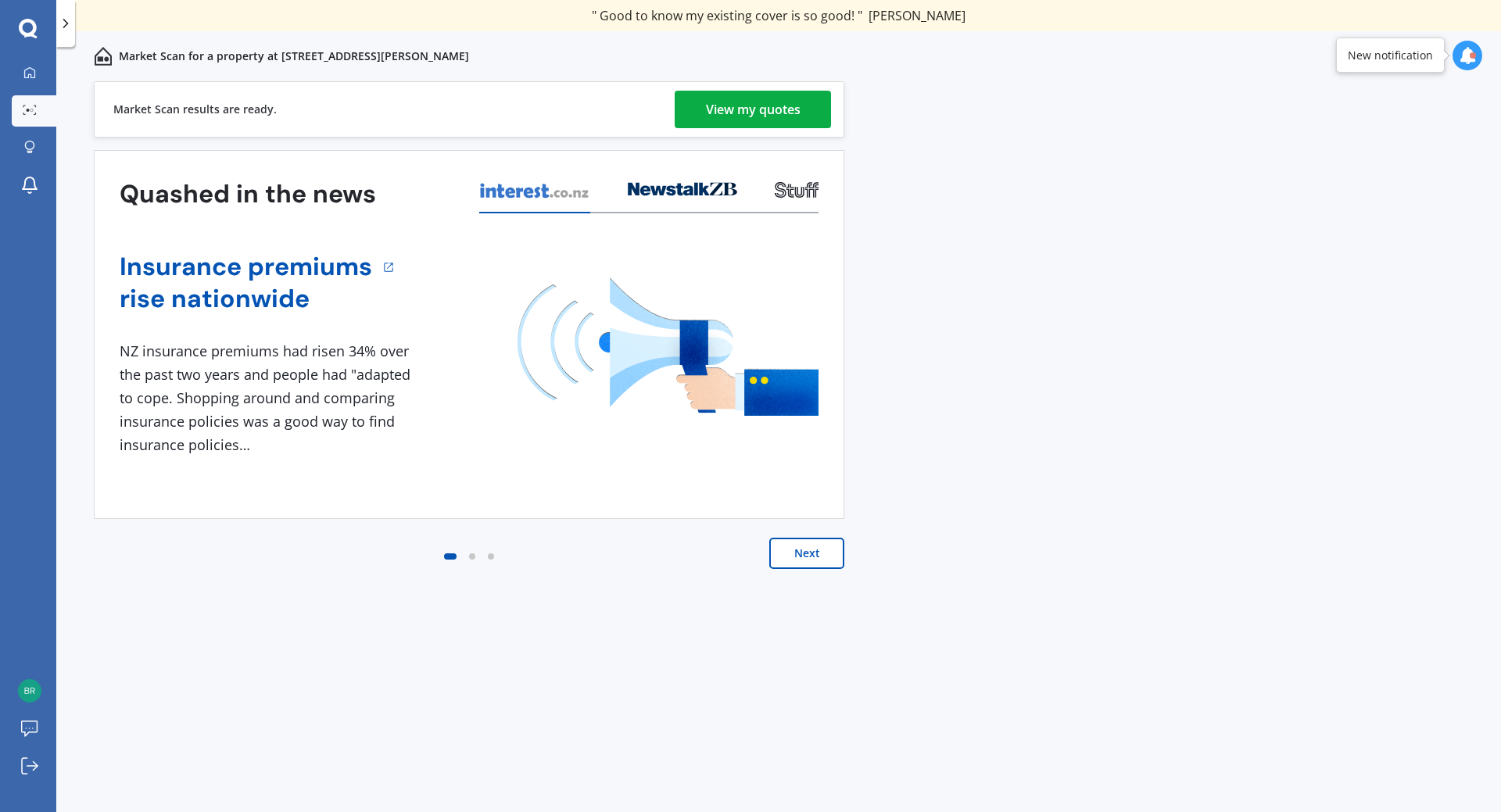
click at [766, 127] on div "View my quotes" at bounding box center [753, 110] width 95 height 38
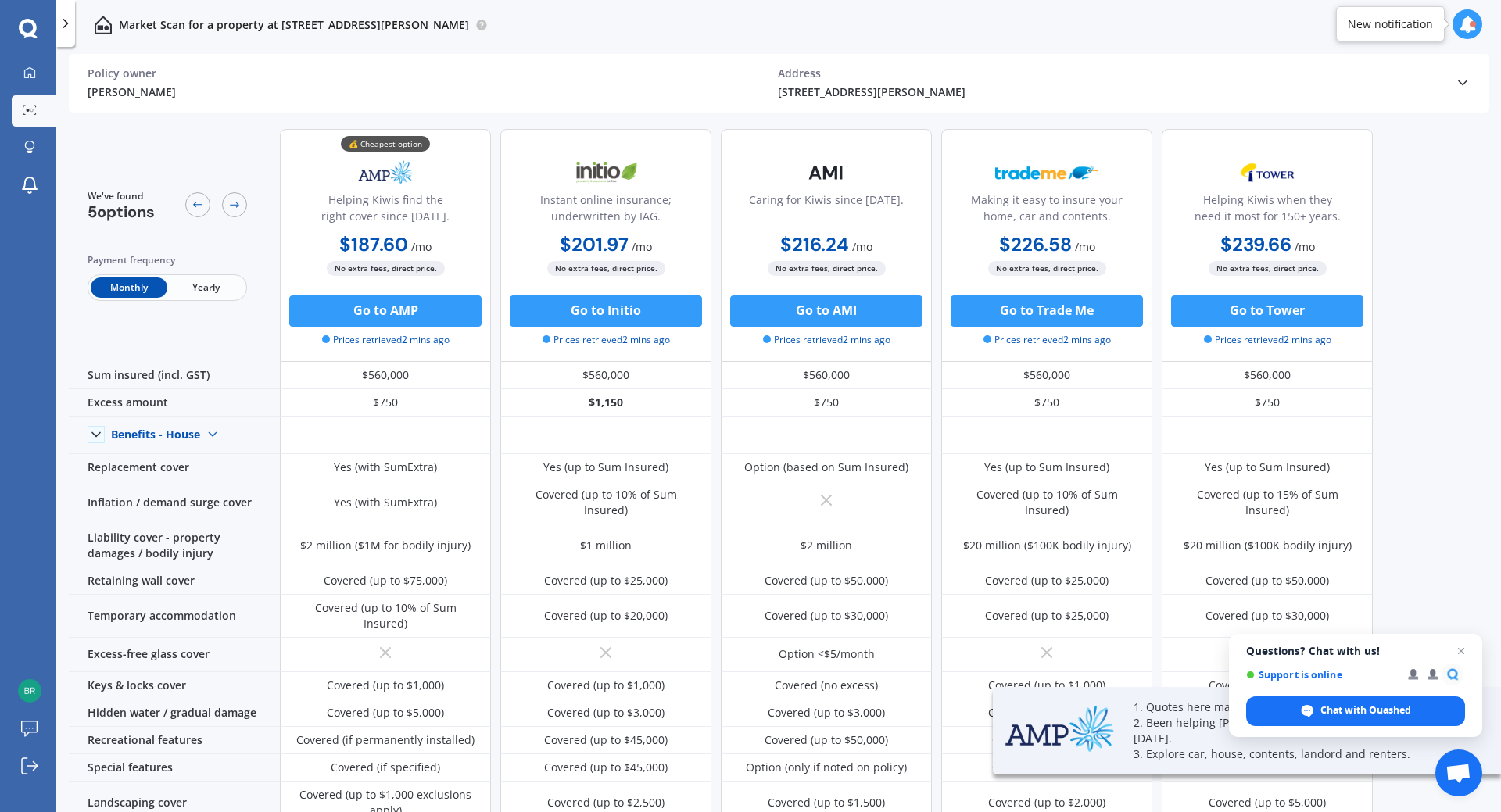
click at [203, 285] on span "Yearly" at bounding box center [205, 288] width 77 height 20
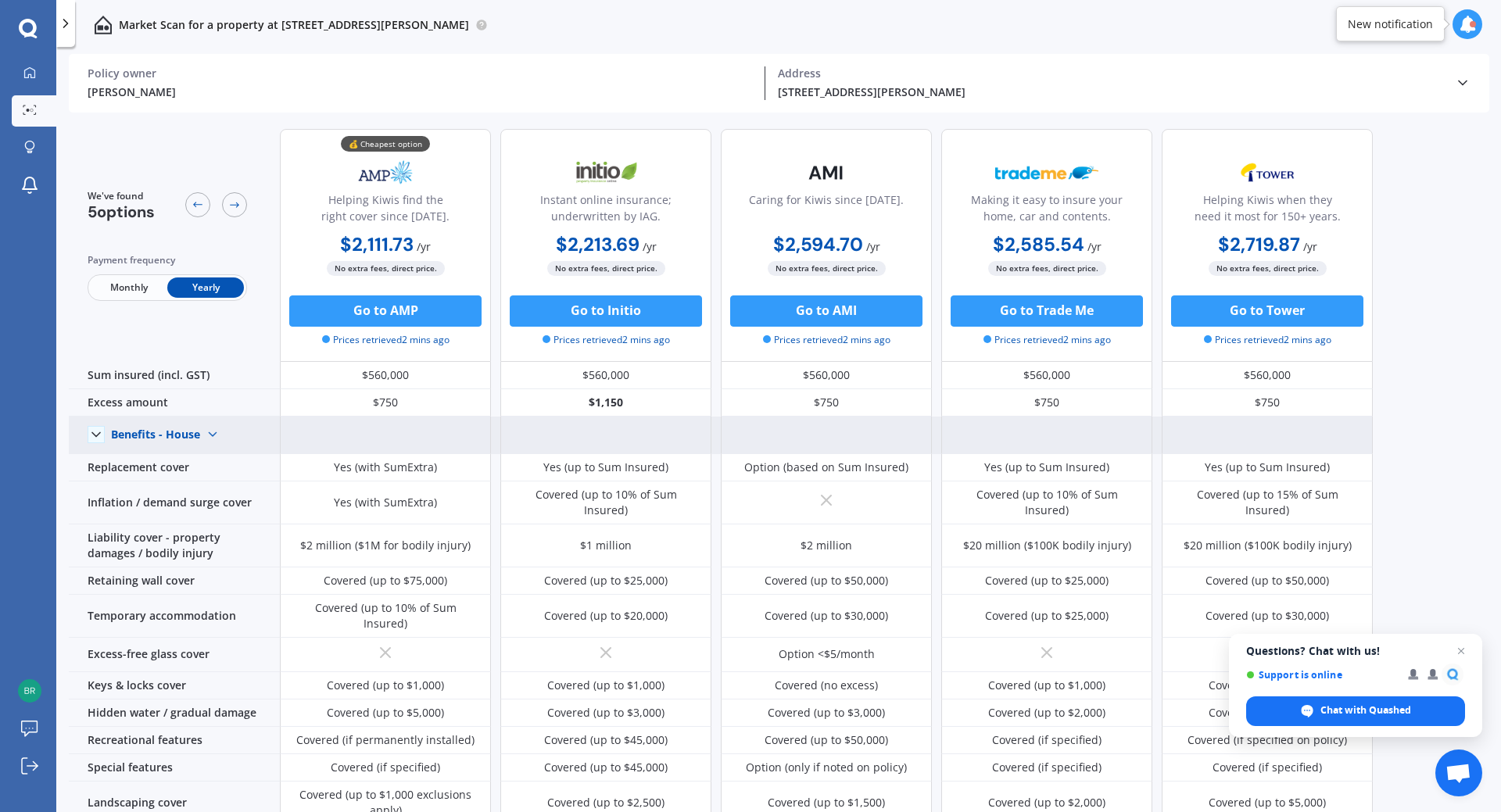
click at [212, 436] on img at bounding box center [212, 435] width 25 height 25
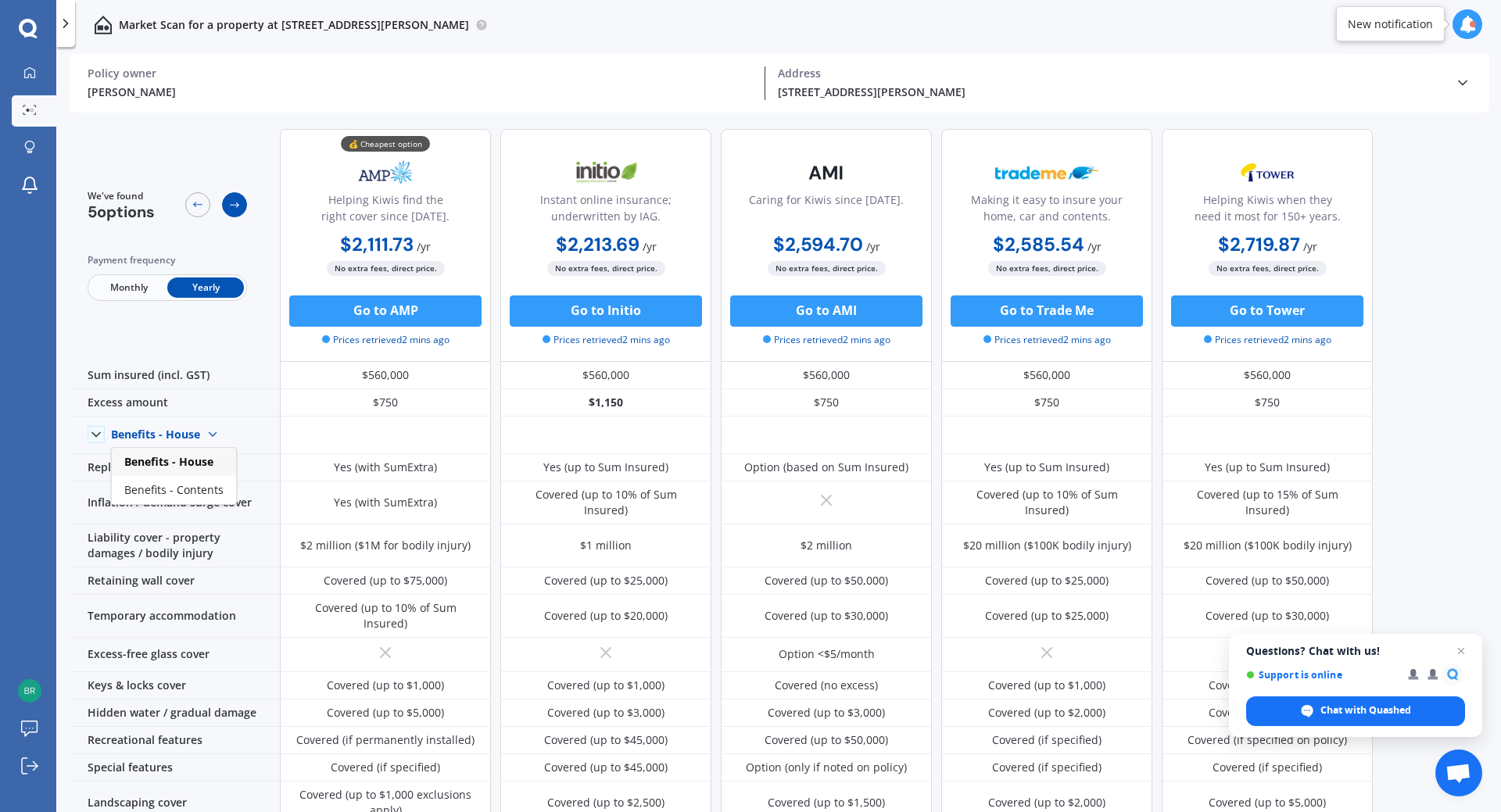
click at [234, 206] on icon at bounding box center [234, 205] width 13 height 13
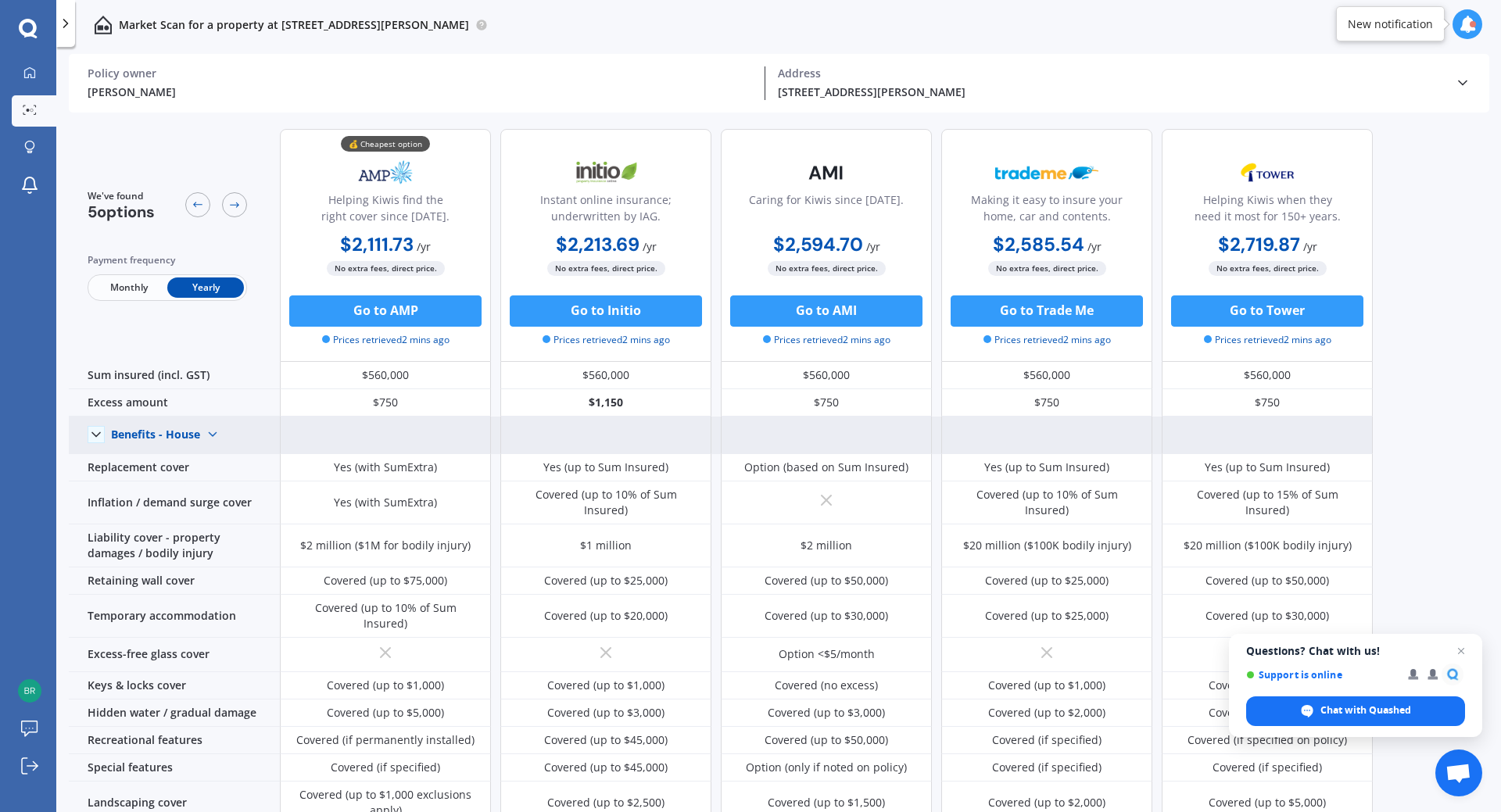
click at [202, 438] on img at bounding box center [212, 435] width 25 height 25
click at [197, 462] on span "Benefits - House" at bounding box center [169, 462] width 89 height 15
click at [212, 431] on img at bounding box center [212, 435] width 25 height 25
click at [202, 491] on span "Benefits - Contents" at bounding box center [174, 489] width 100 height 15
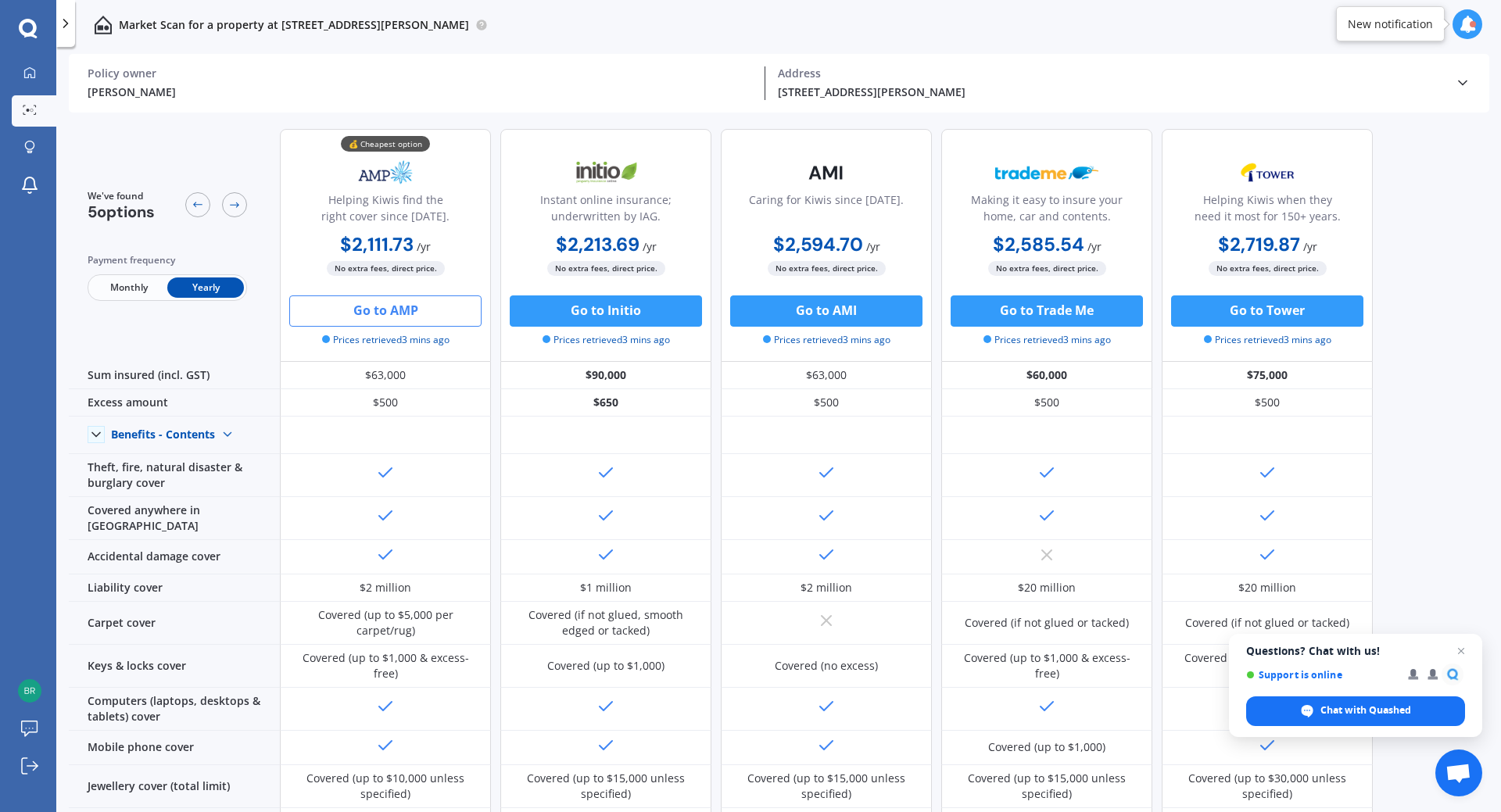
click at [385, 316] on button "Go to AMP" at bounding box center [385, 311] width 192 height 31
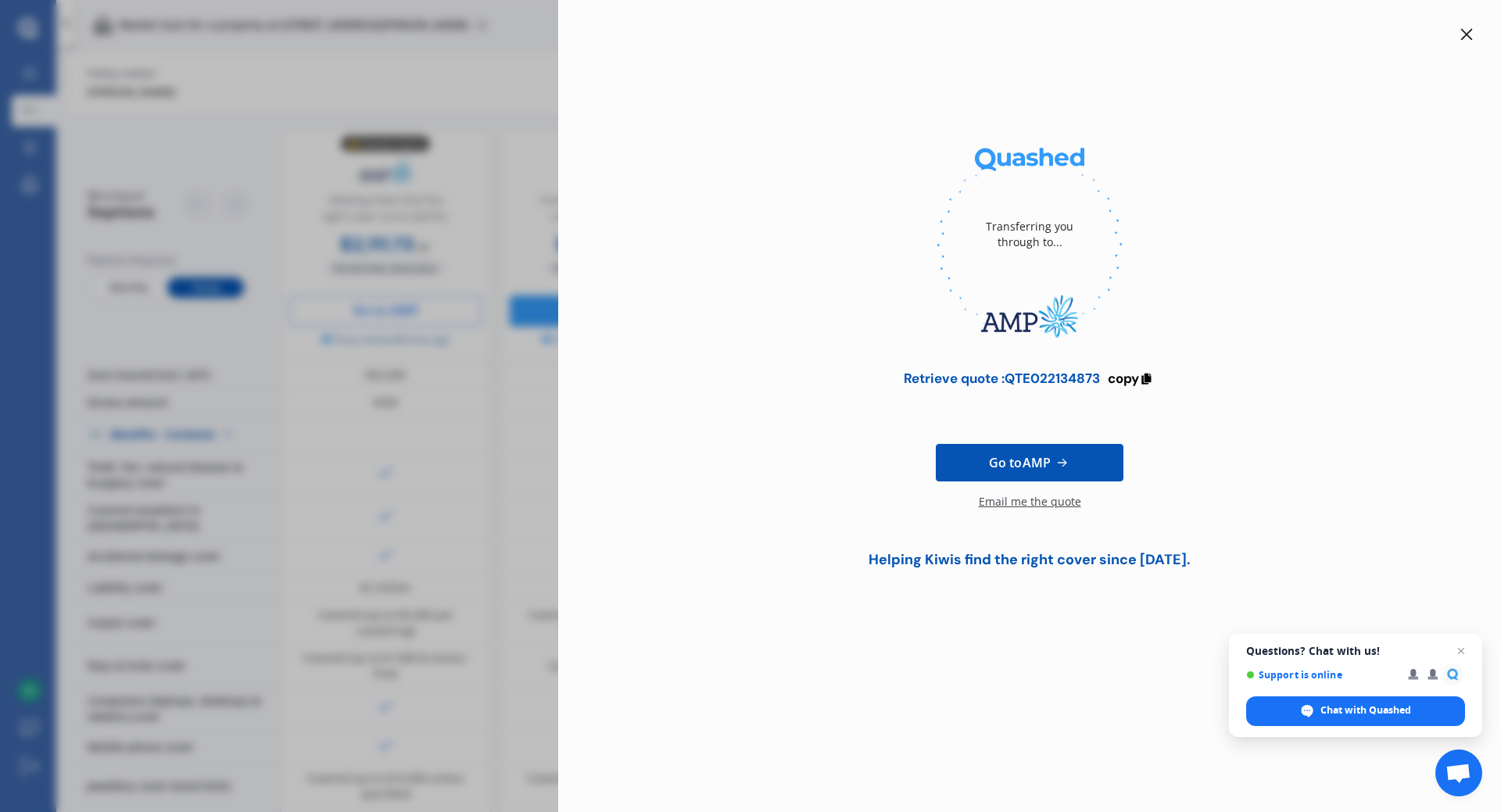
click at [1466, 38] on icon at bounding box center [1467, 34] width 13 height 13
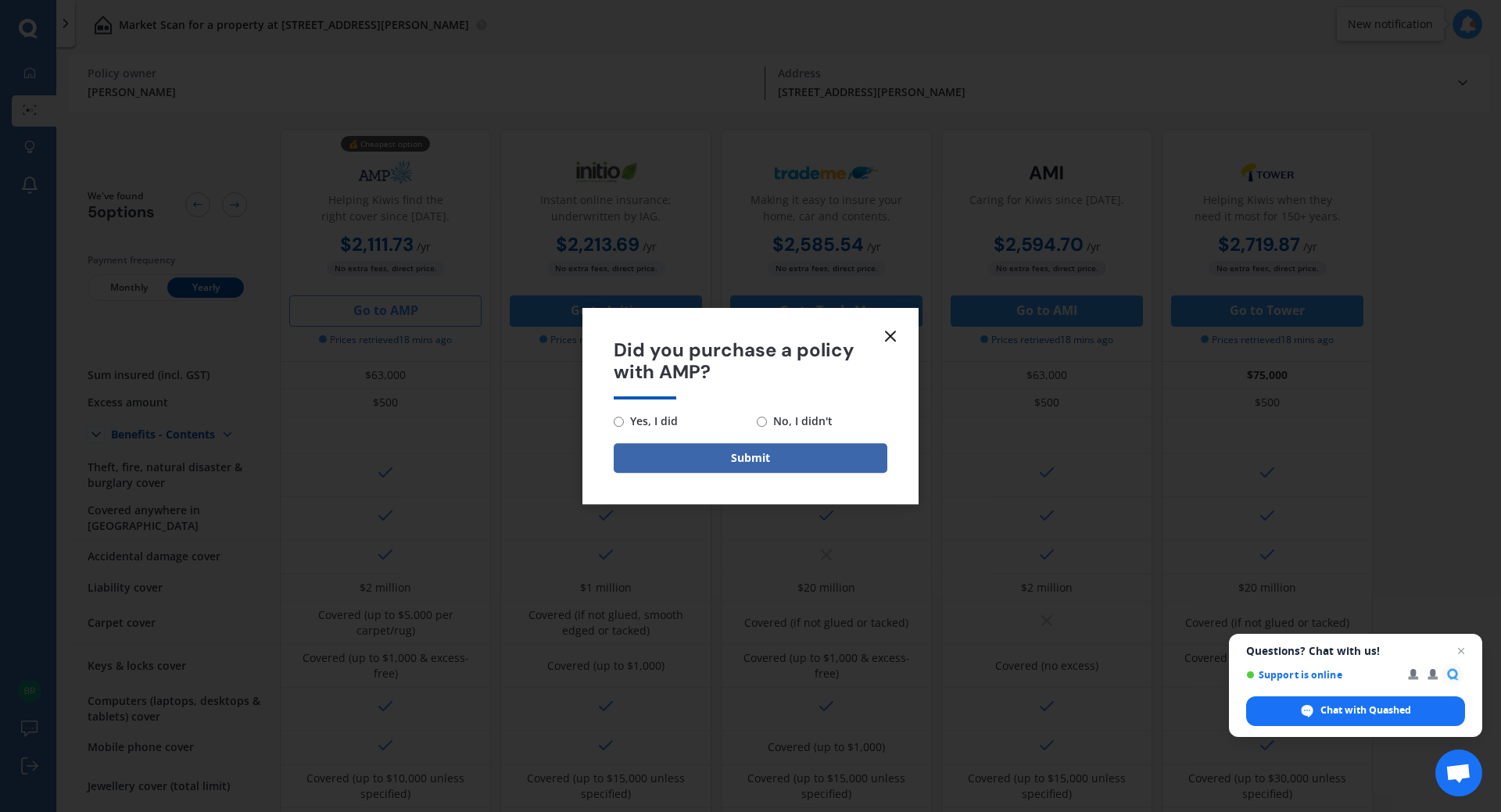
click at [807, 419] on span "No, I didn't" at bounding box center [800, 422] width 66 height 19
click at [767, 419] on input "No, I didn't" at bounding box center [762, 422] width 10 height 10
radio input "true"
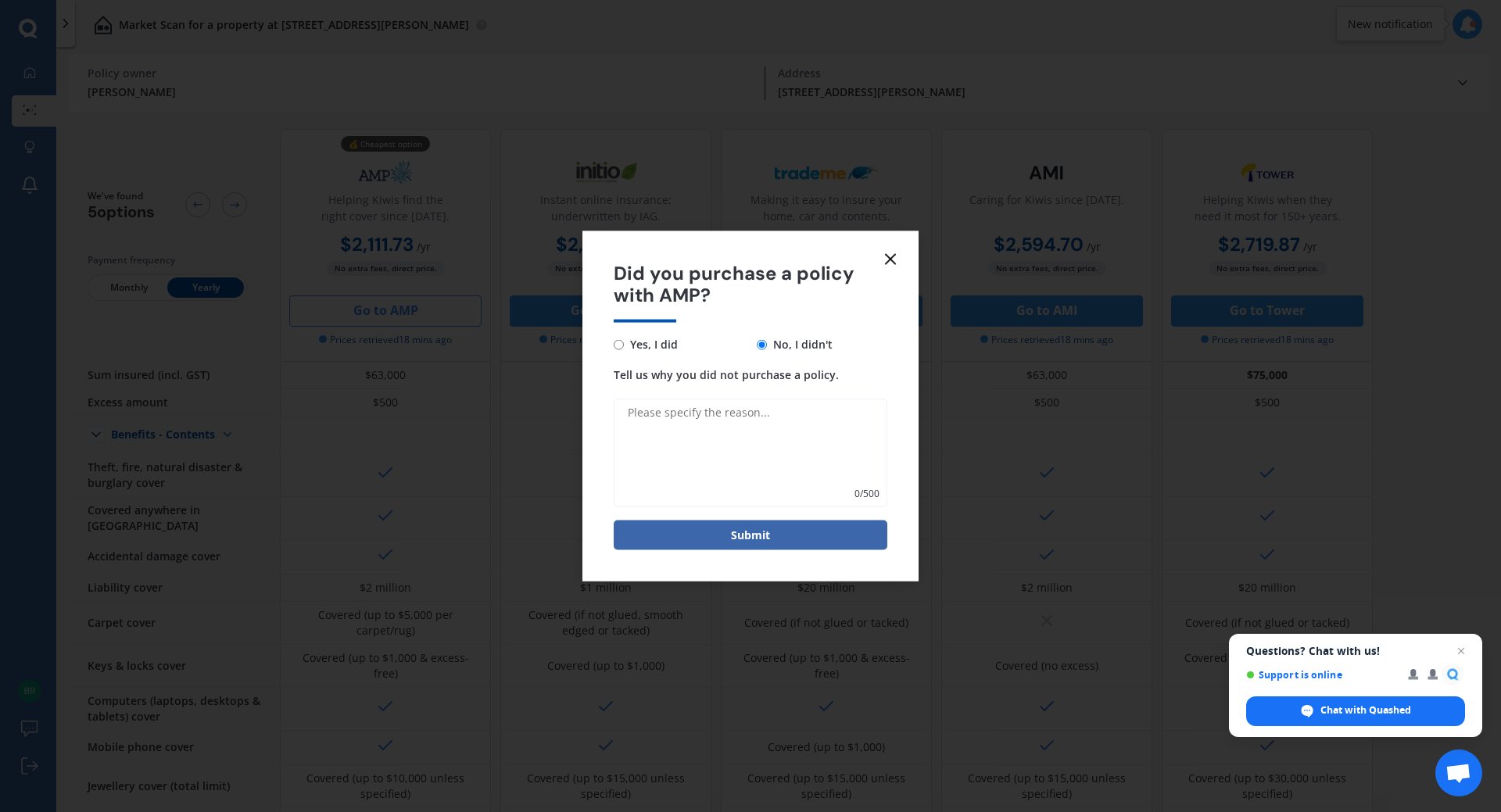
click at [884, 267] on icon at bounding box center [890, 259] width 19 height 19
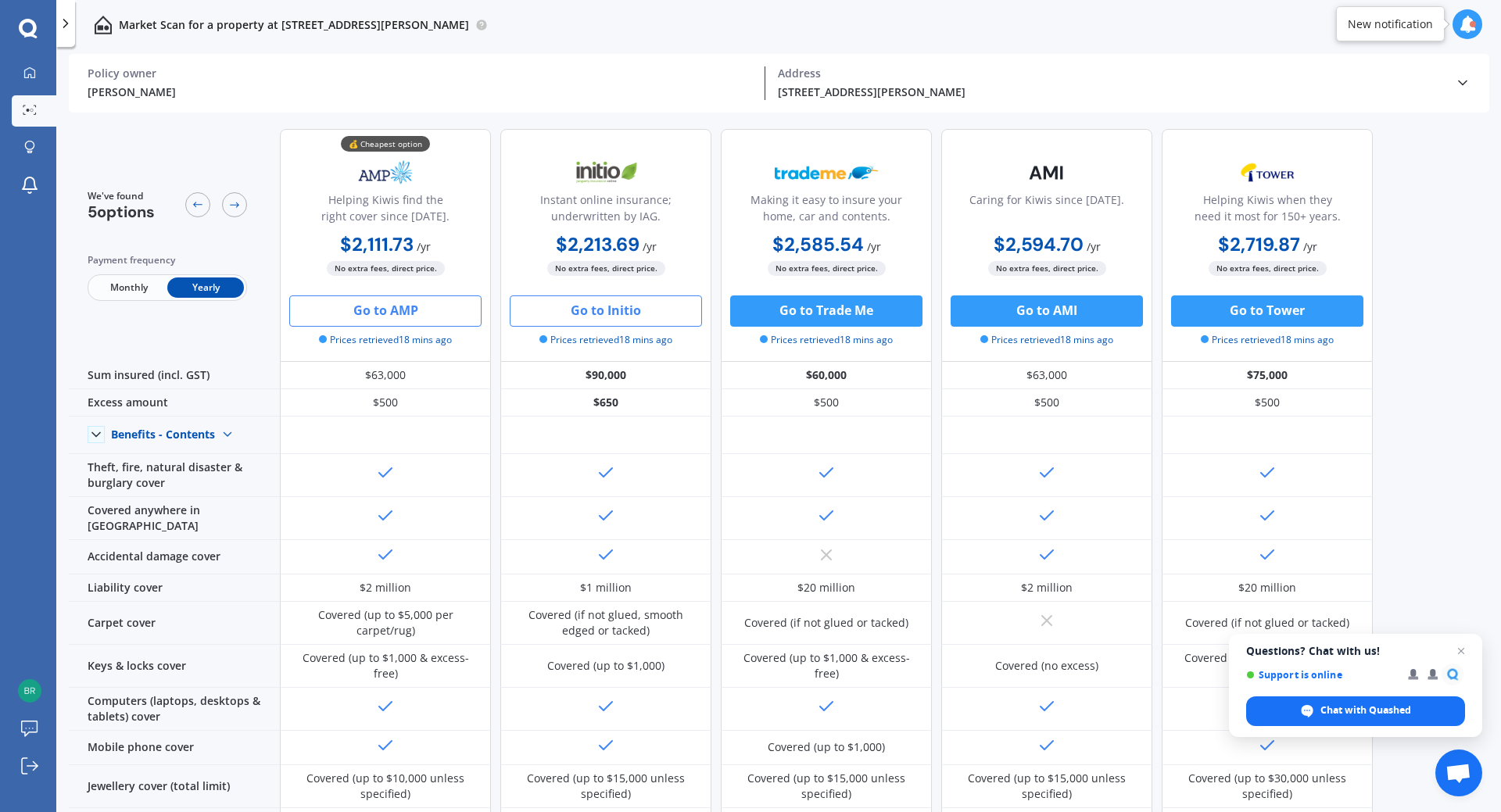
drag, startPoint x: 600, startPoint y: 307, endPoint x: 579, endPoint y: 309, distance: 21.1
click at [579, 309] on button "Go to Initio" at bounding box center [605, 311] width 192 height 31
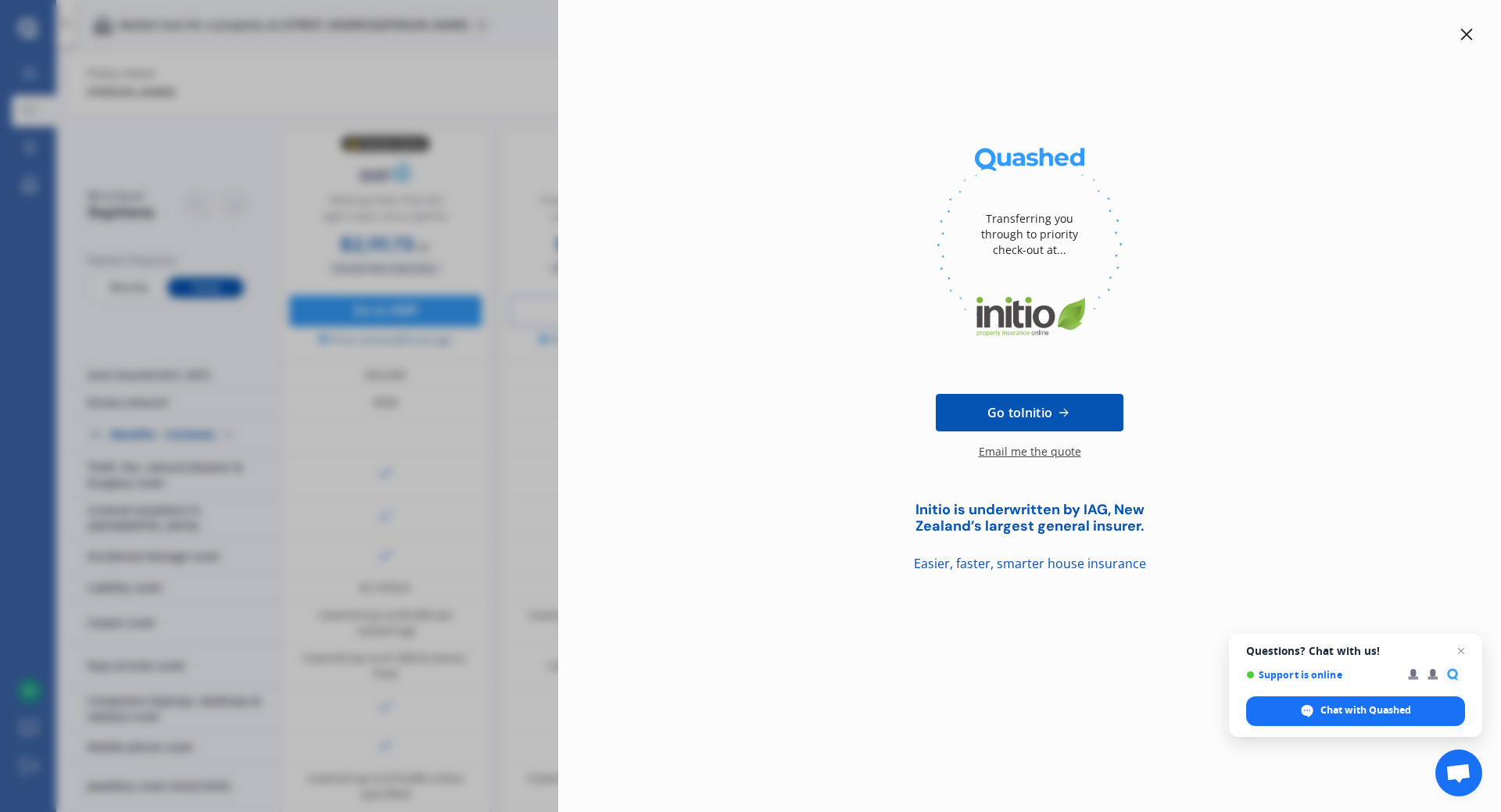
click at [1463, 29] on icon at bounding box center [1467, 34] width 13 height 13
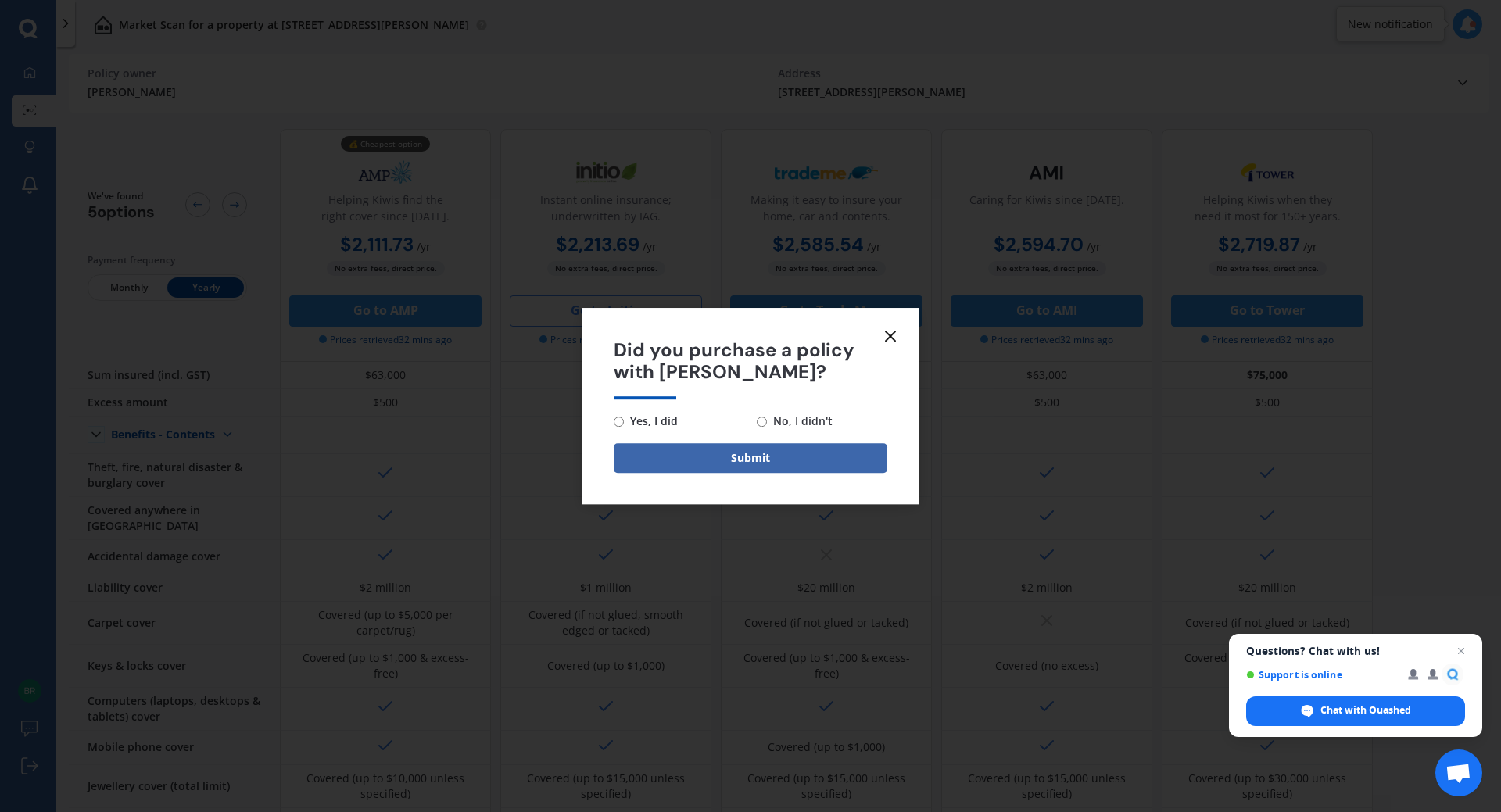
click at [896, 339] on icon at bounding box center [890, 336] width 19 height 19
